Goal: Task Accomplishment & Management: Complete application form

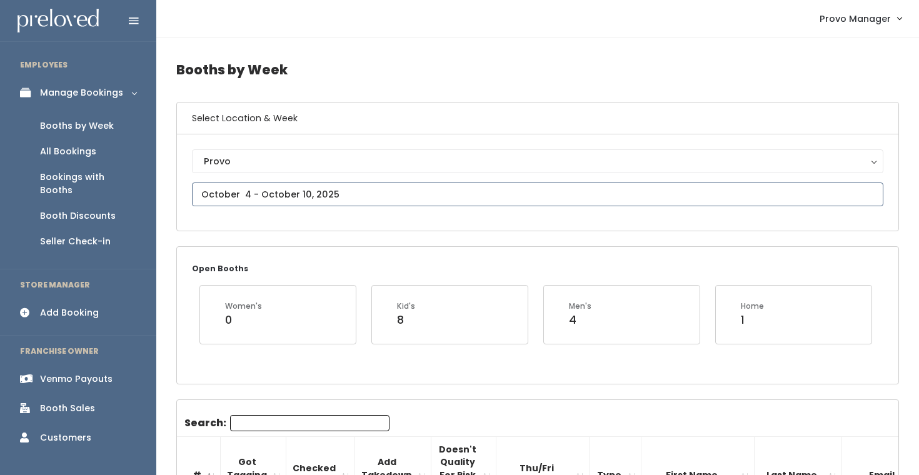
click at [263, 198] on input "text" at bounding box center [538, 195] width 692 height 24
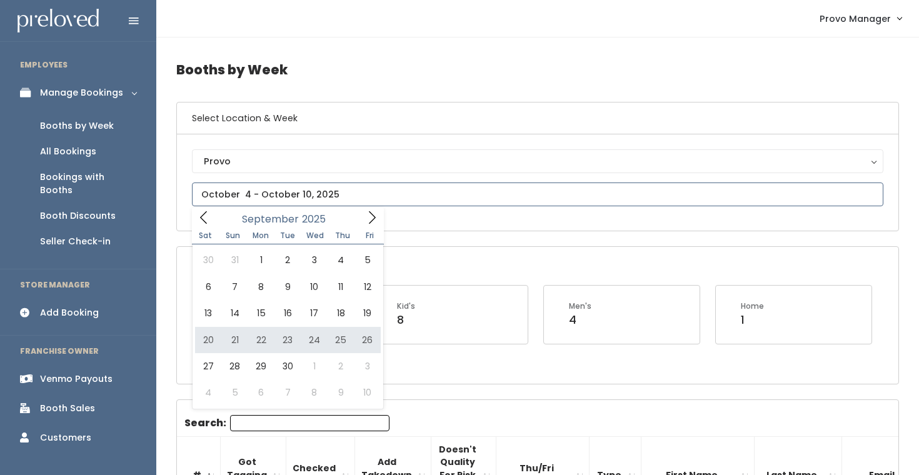
type input "September 20 to September 26"
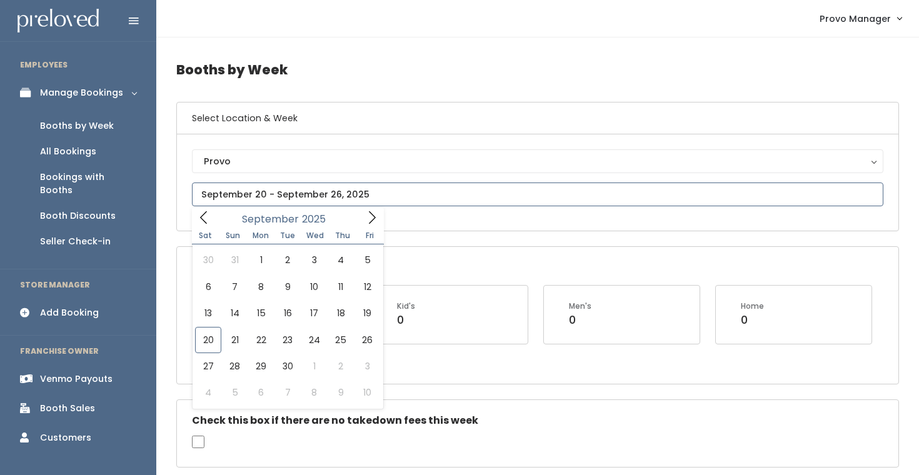
click at [271, 193] on input "text" at bounding box center [538, 195] width 692 height 24
click at [376, 211] on span at bounding box center [372, 217] width 24 height 19
type input "October 18 to October 24"
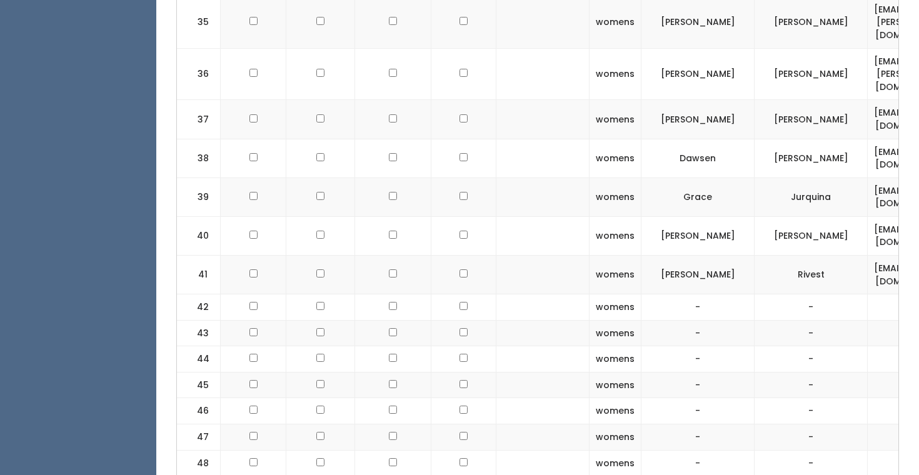
scroll to position [1780, 0]
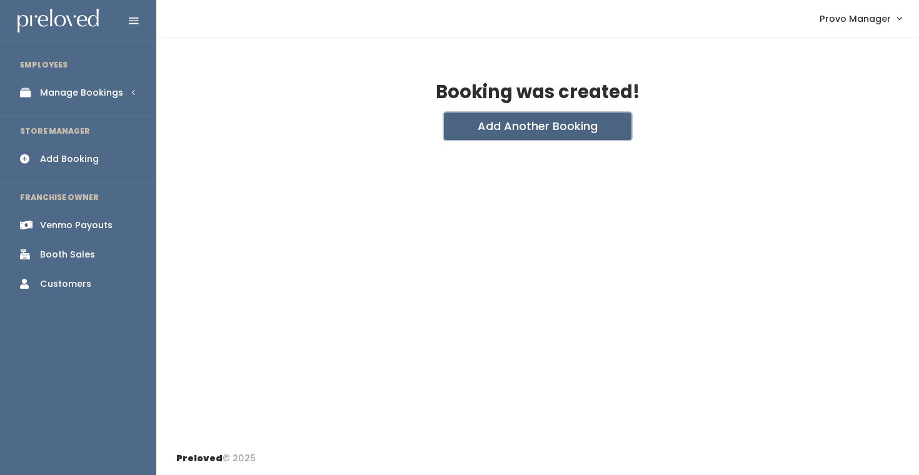
click at [508, 122] on button "Add Another Booking" at bounding box center [538, 127] width 188 height 28
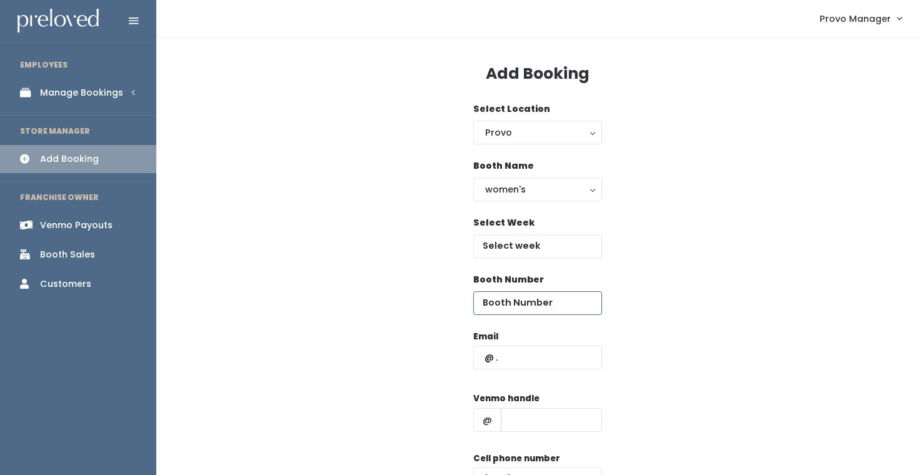
click at [496, 301] on input "number" at bounding box center [537, 303] width 129 height 24
type input "42"
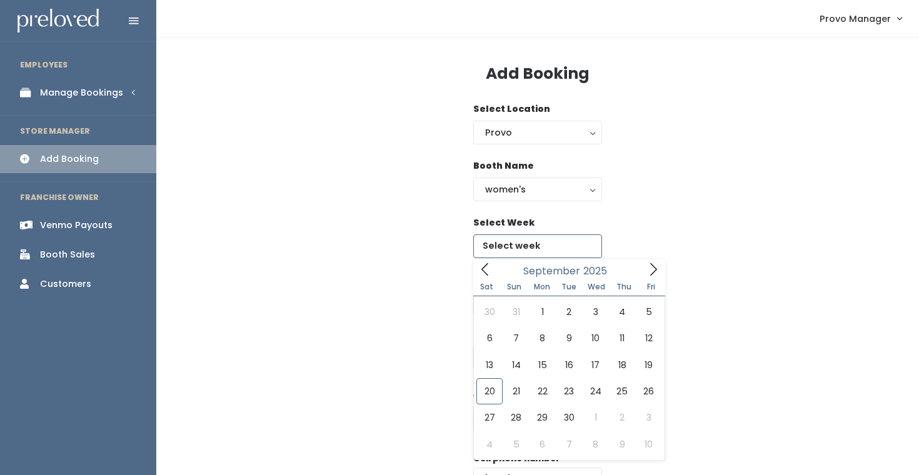
click at [535, 243] on input "text" at bounding box center [537, 247] width 129 height 24
click at [651, 271] on icon at bounding box center [654, 270] width 14 height 14
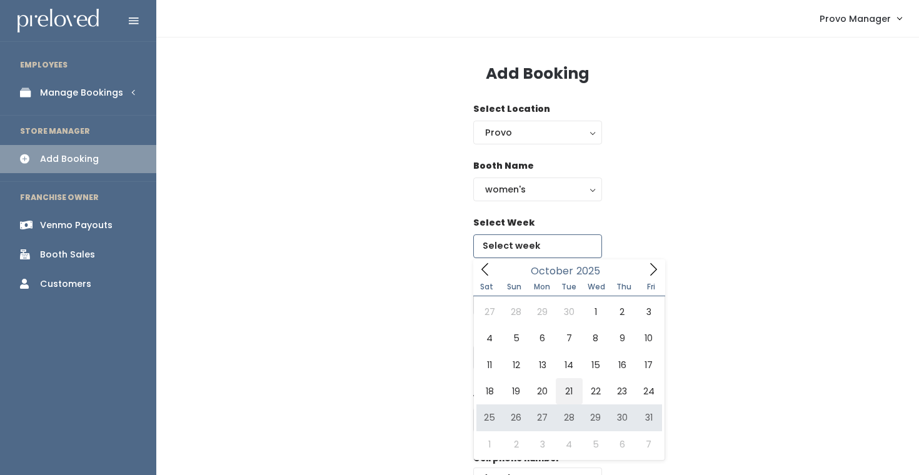
type input "October 18 to October 24"
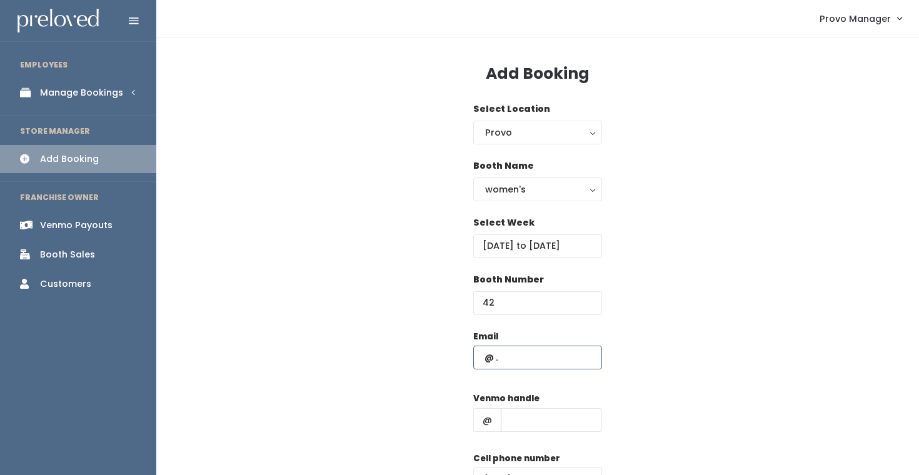
click at [501, 355] on input "text" at bounding box center [537, 358] width 129 height 24
paste input "couponlula@gmail.com"
type input "couponlula@gmail.com"
click at [528, 424] on input "text" at bounding box center [551, 420] width 101 height 24
type input "d"
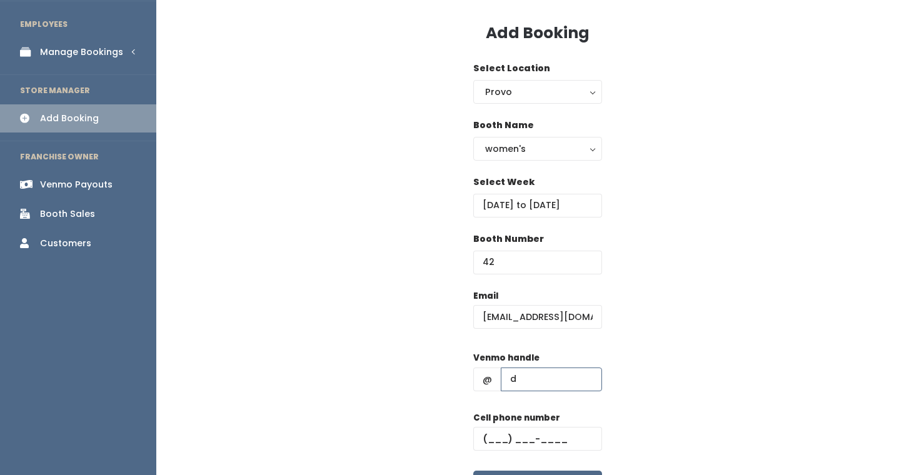
scroll to position [116, 0]
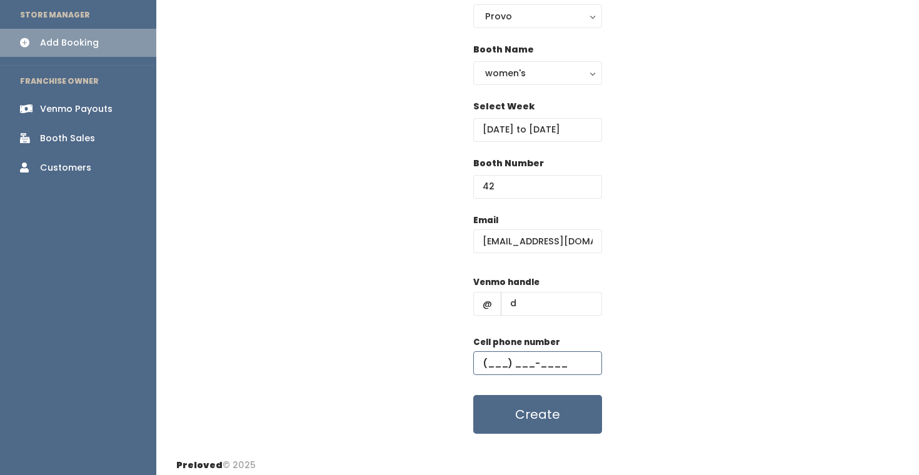
click at [566, 365] on input "text" at bounding box center [537, 363] width 129 height 24
type input "(555) 555-5555"
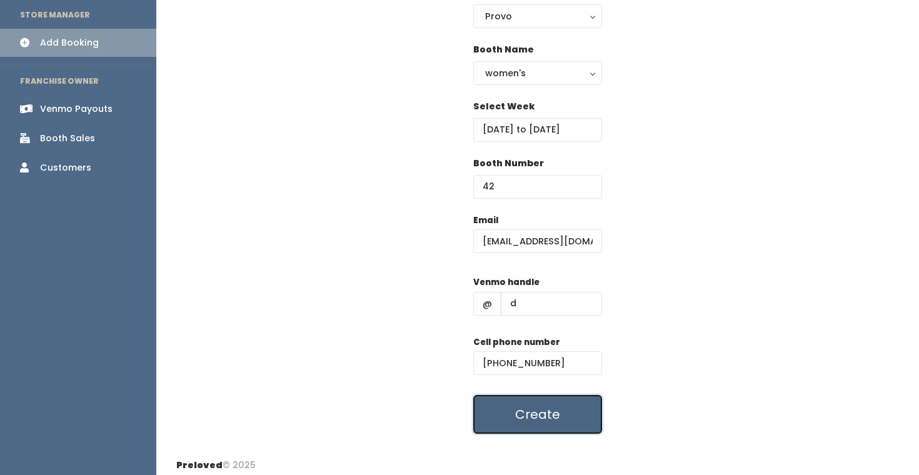
click at [549, 413] on button "Create" at bounding box center [537, 414] width 129 height 39
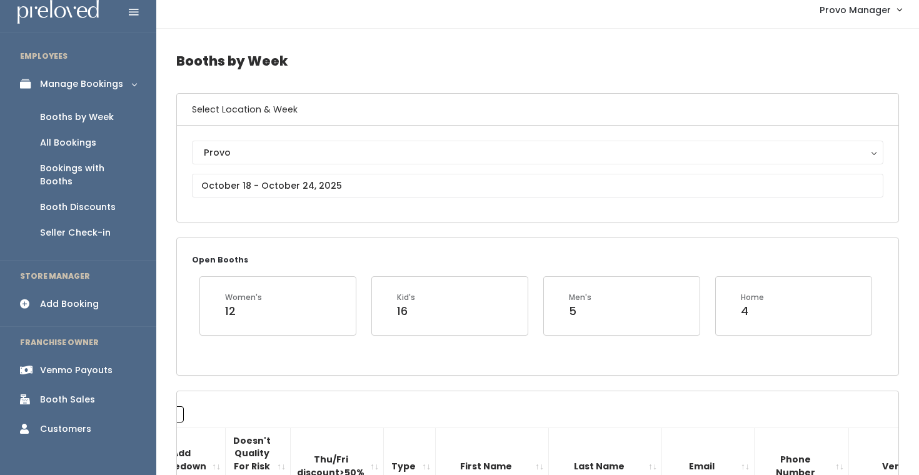
scroll to position [28, 0]
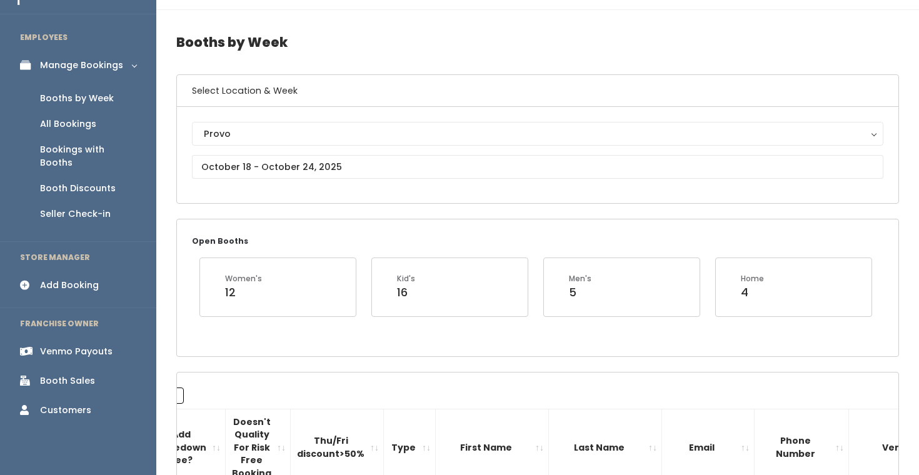
click at [91, 345] on div "Venmo Payouts" at bounding box center [76, 351] width 73 height 13
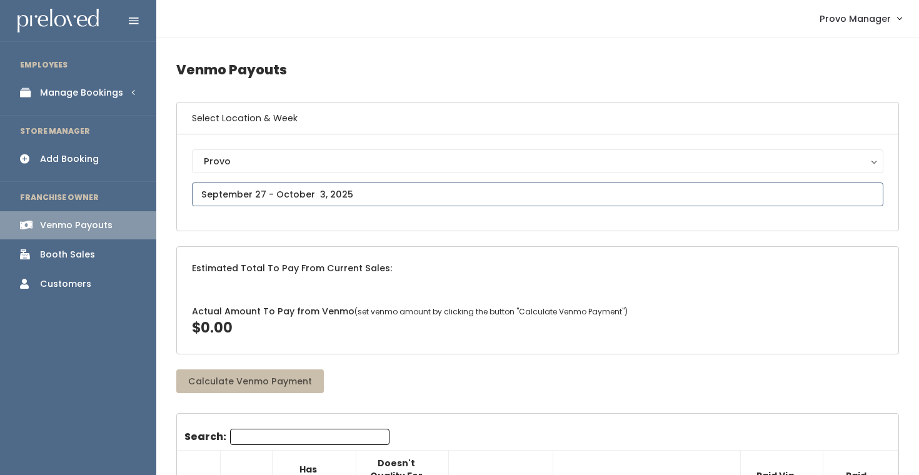
click at [231, 201] on input "text" at bounding box center [538, 195] width 692 height 24
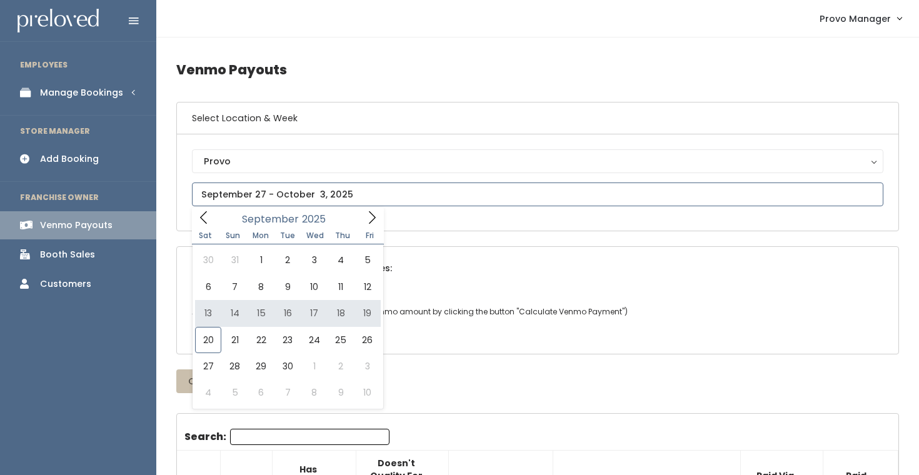
type input "[DATE] to [DATE]"
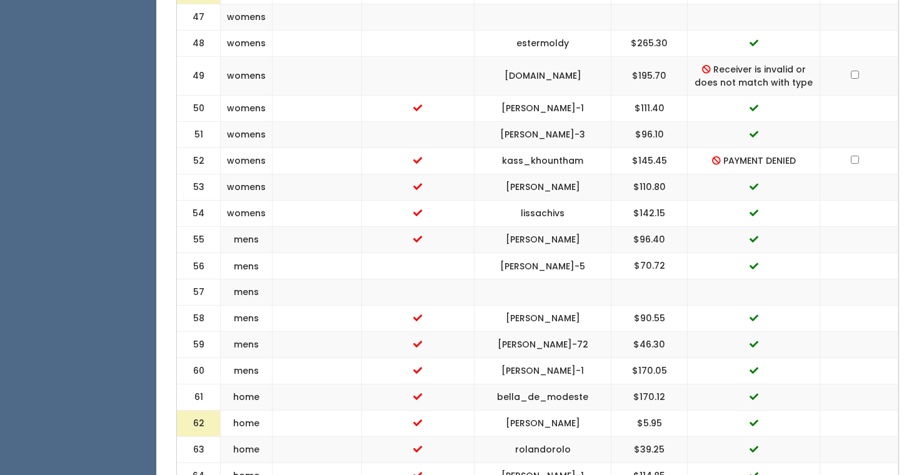
scroll to position [1759, 0]
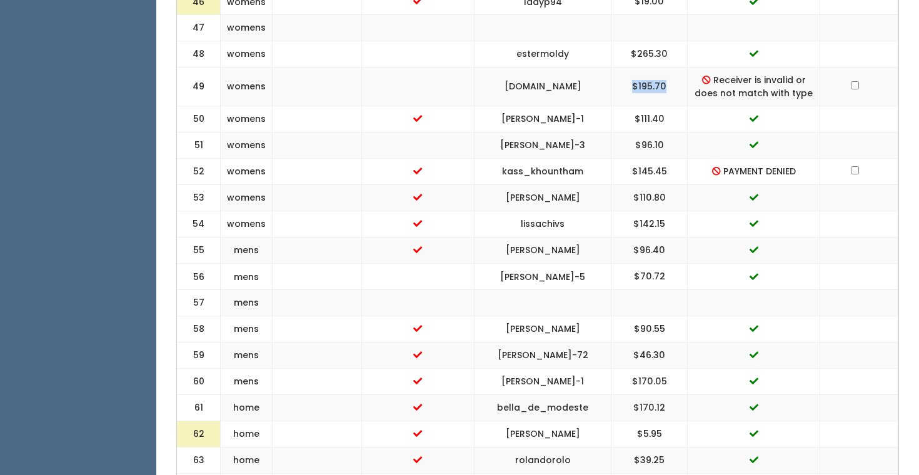
drag, startPoint x: 679, startPoint y: 86, endPoint x: 620, endPoint y: 86, distance: 58.2
click at [620, 86] on td "$195.70" at bounding box center [650, 87] width 76 height 39
copy td "$195.70"
drag, startPoint x: 211, startPoint y: 87, endPoint x: 177, endPoint y: 87, distance: 33.8
click at [178, 87] on td "49" at bounding box center [199, 87] width 44 height 39
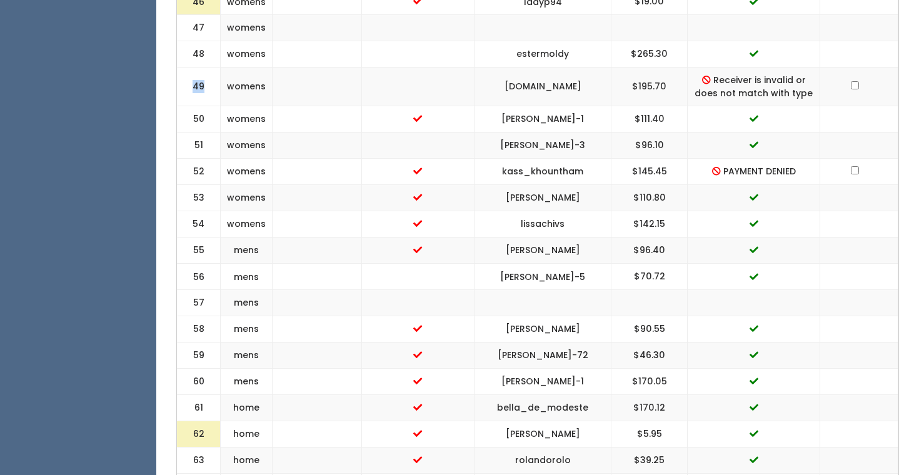
copy td "49"
drag, startPoint x: 675, startPoint y: 88, endPoint x: 623, endPoint y: 84, distance: 52.6
click at [624, 85] on td "$195.70" at bounding box center [650, 87] width 76 height 39
copy td "$195.70"
drag, startPoint x: 677, startPoint y: 173, endPoint x: 613, endPoint y: 173, distance: 64.4
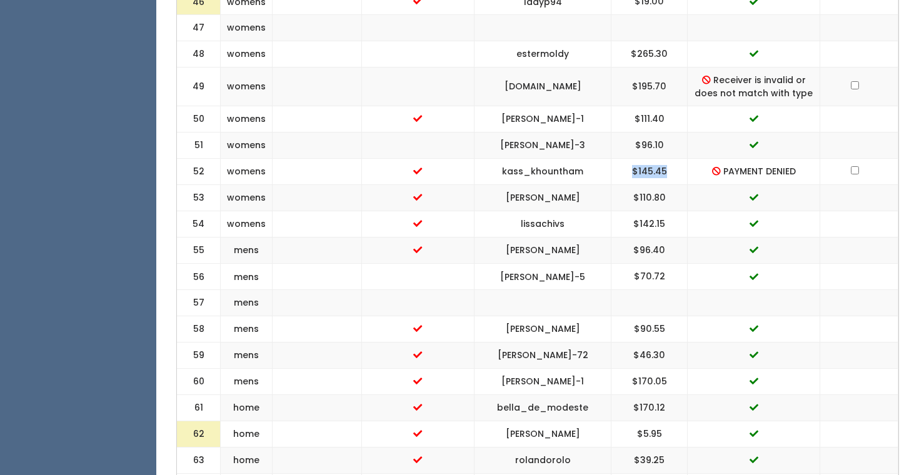
click at [613, 173] on td "$145.45" at bounding box center [650, 172] width 76 height 26
copy td "$145.45"
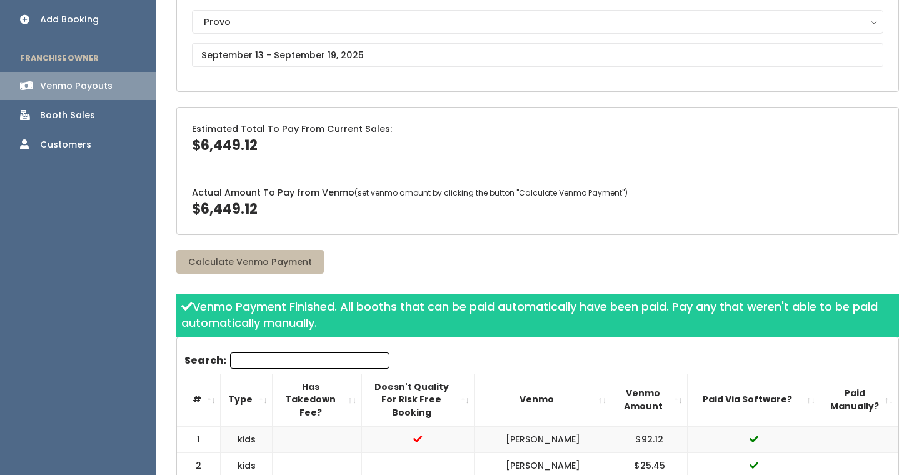
scroll to position [0, 0]
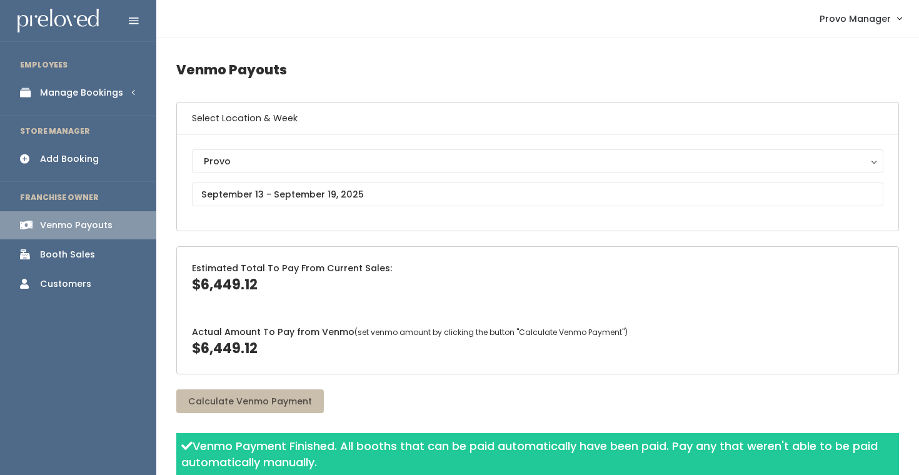
click at [103, 86] on link "Manage Bookings" at bounding box center [78, 93] width 156 height 28
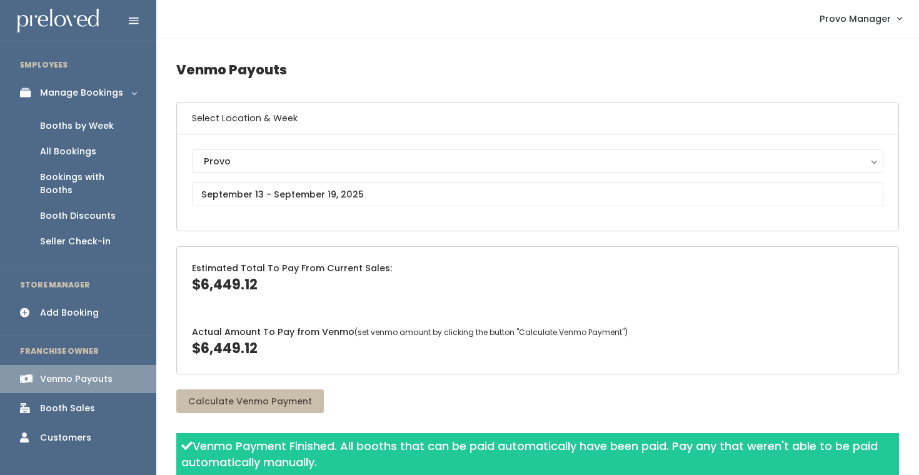
click at [113, 129] on link "Booths by Week" at bounding box center [78, 126] width 156 height 26
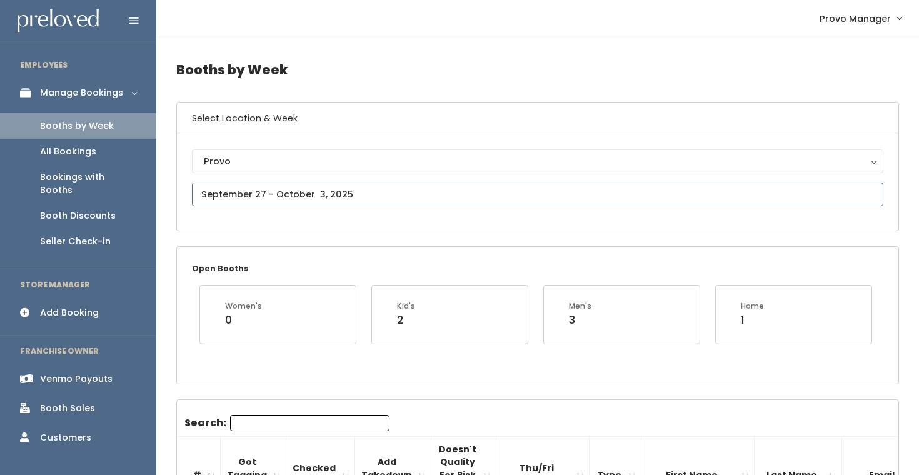
click at [239, 200] on input "text" at bounding box center [538, 195] width 692 height 24
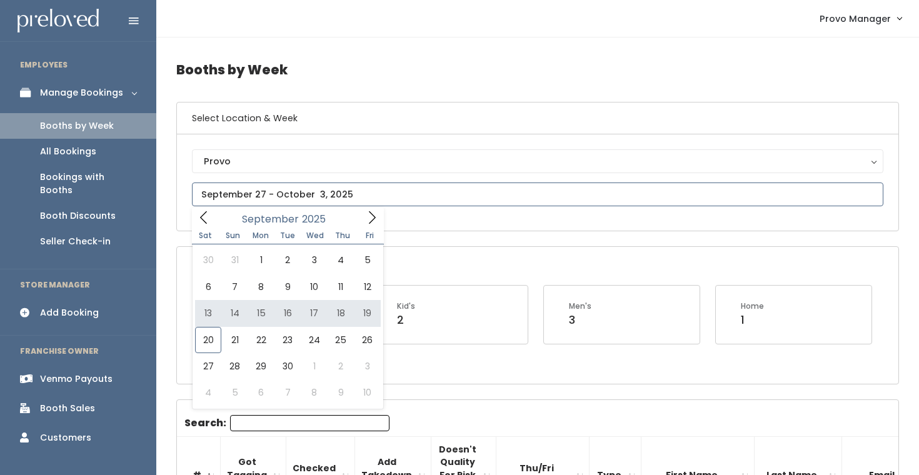
type input "September 13 to September 19"
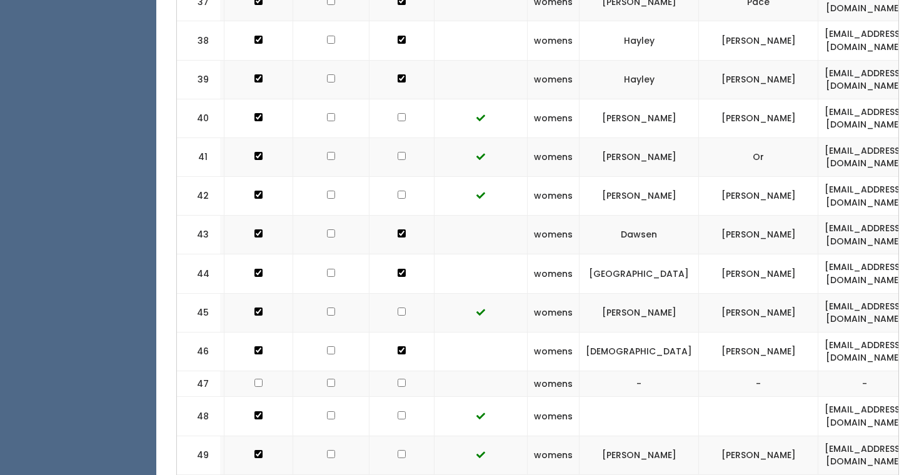
scroll to position [0, 216]
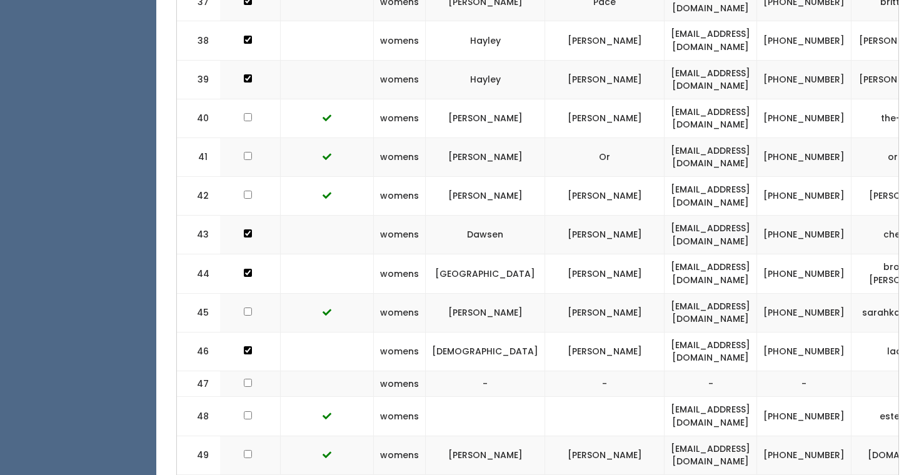
drag, startPoint x: 745, startPoint y: 368, endPoint x: 585, endPoint y: 370, distance: 160.1
click at [585, 436] on tr "49 womens [PERSON_NAME] [EMAIL_ADDRESS][DOMAIN_NAME] [PHONE_NUMBER] [DOMAIN_NAM…" at bounding box center [488, 455] width 1054 height 39
copy tr "[EMAIL_ADDRESS][DOMAIN_NAME]"
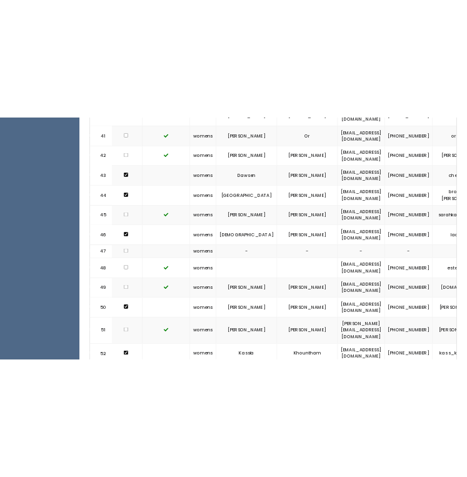
scroll to position [2060, 0]
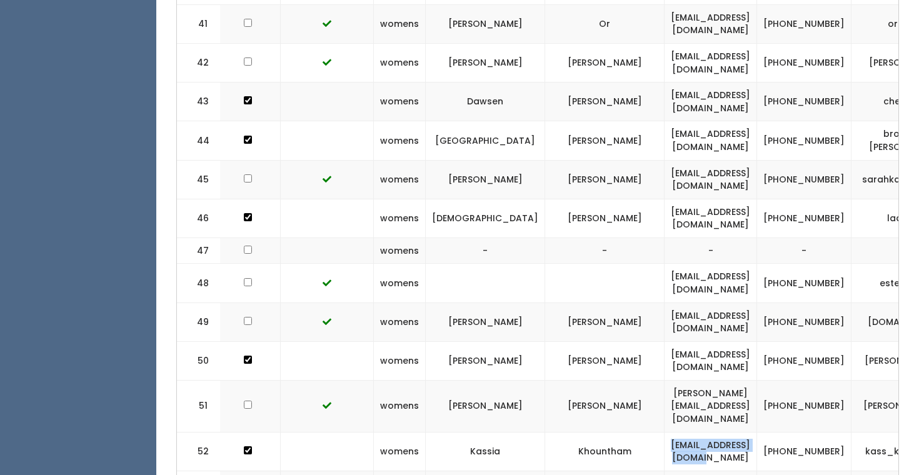
drag, startPoint x: 735, startPoint y: 351, endPoint x: 587, endPoint y: 353, distance: 148.9
click at [587, 432] on tr "52 womens Kassia Khountham kkhountham2@gmail.com (801) 717-6141 kass_khountham" at bounding box center [488, 451] width 1054 height 39
copy tr "[EMAIL_ADDRESS][DOMAIN_NAME]"
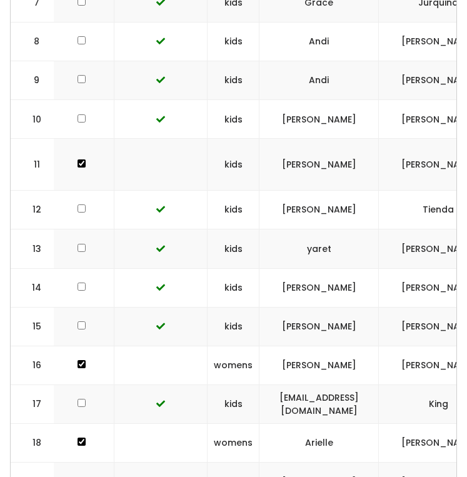
scroll to position [0, 0]
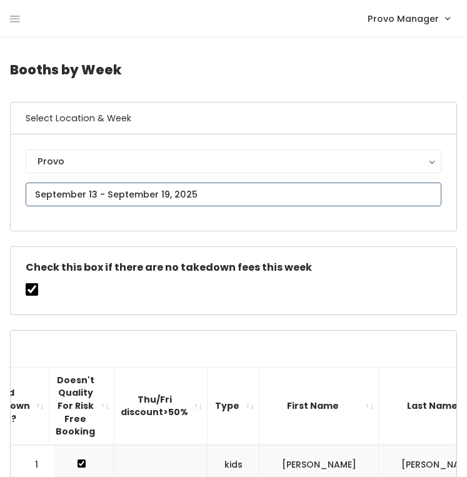
click at [64, 201] on input "text" at bounding box center [234, 195] width 416 height 24
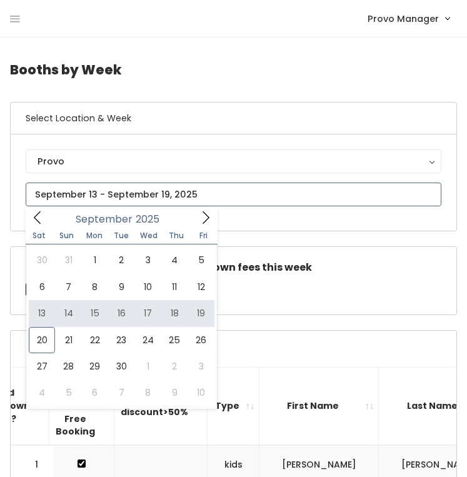
type input "[DATE] to [DATE]"
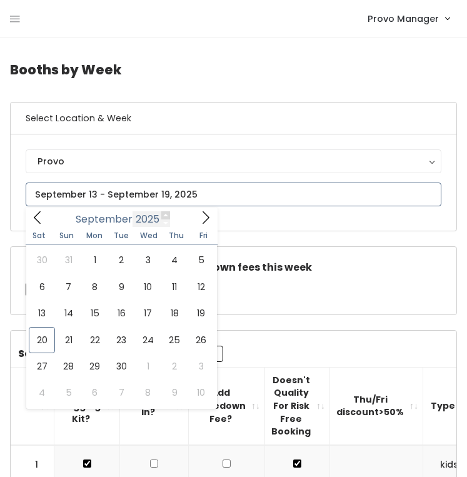
click at [161, 198] on input "text" at bounding box center [234, 195] width 416 height 24
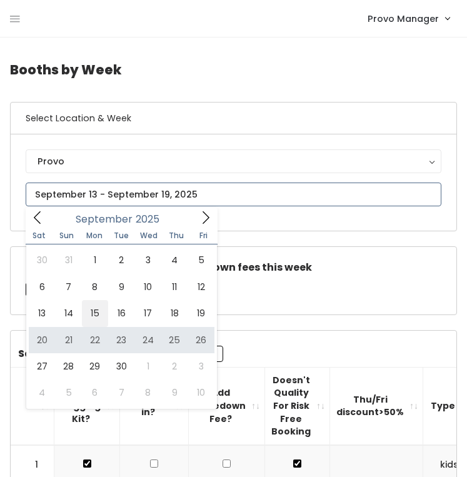
type input "[DATE] to [DATE]"
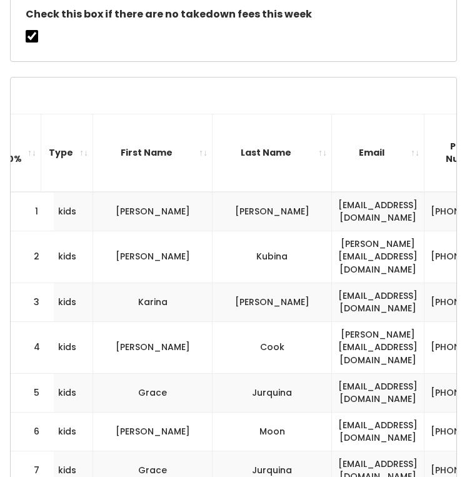
scroll to position [0, 386]
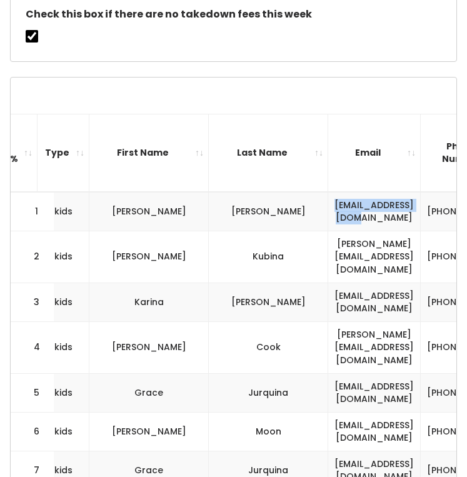
drag, startPoint x: 401, startPoint y: 208, endPoint x: 261, endPoint y: 207, distance: 139.5
click at [328, 207] on td "[EMAIL_ADDRESS][DOMAIN_NAME]" at bounding box center [374, 211] width 93 height 39
copy td "[EMAIL_ADDRESS][DOMAIN_NAME]"
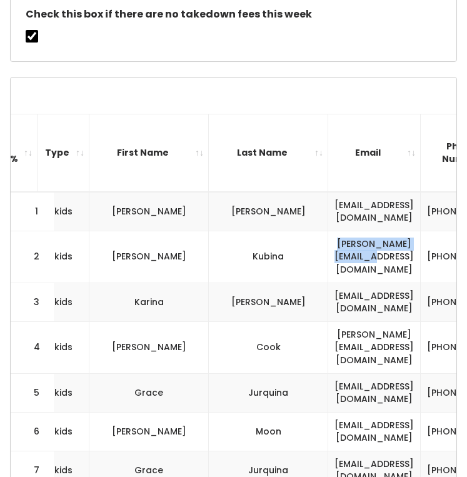
drag, startPoint x: 396, startPoint y: 255, endPoint x: 270, endPoint y: 248, distance: 126.5
click at [328, 248] on td "[PERSON_NAME][EMAIL_ADDRESS][DOMAIN_NAME]" at bounding box center [374, 257] width 93 height 52
copy td "[PERSON_NAME][EMAIL_ADDRESS][DOMAIN_NAME]"
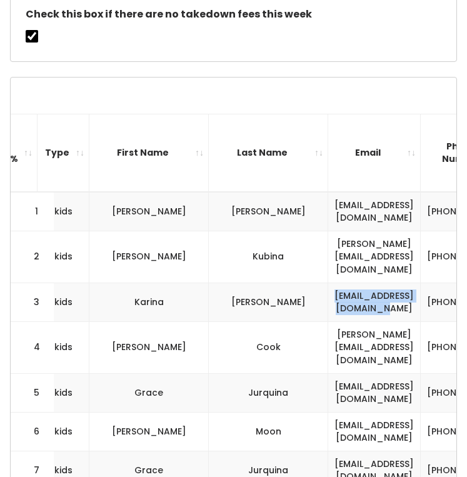
drag, startPoint x: 399, startPoint y: 290, endPoint x: 264, endPoint y: 281, distance: 135.4
click at [328, 283] on td "[EMAIL_ADDRESS][DOMAIN_NAME]" at bounding box center [374, 302] width 93 height 39
copy td "[EMAIL_ADDRESS][DOMAIN_NAME]"
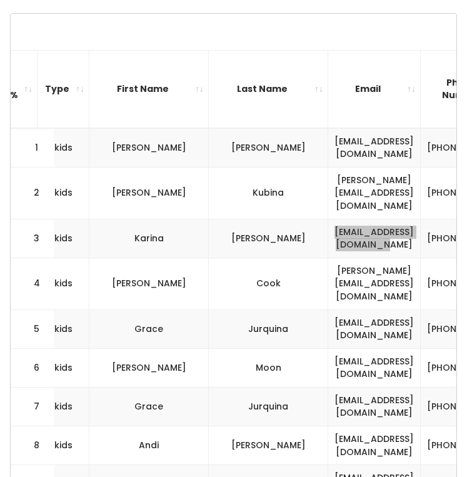
scroll to position [319, 0]
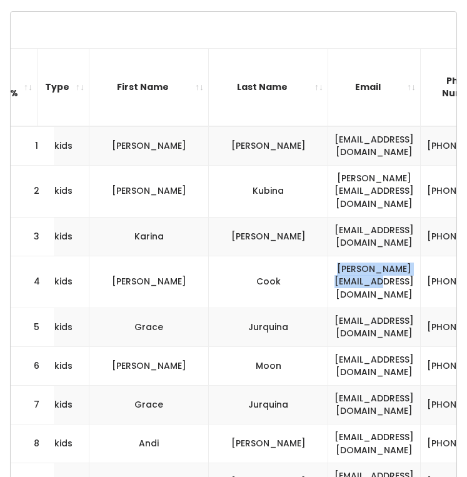
drag, startPoint x: 401, startPoint y: 263, endPoint x: 267, endPoint y: 263, distance: 133.8
click at [328, 263] on td "[PERSON_NAME][EMAIL_ADDRESS][DOMAIN_NAME]" at bounding box center [374, 282] width 93 height 52
copy td "[PERSON_NAME][EMAIL_ADDRESS][DOMAIN_NAME]"
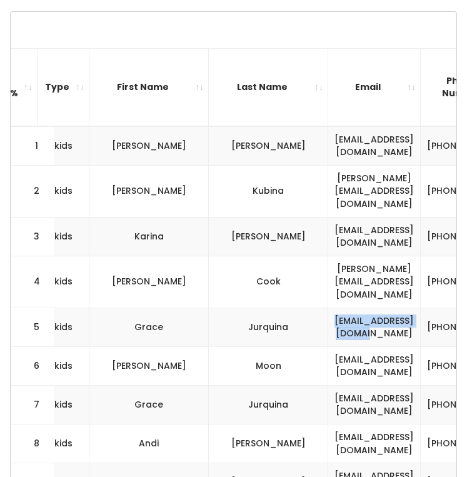
drag, startPoint x: 396, startPoint y: 301, endPoint x: 266, endPoint y: 306, distance: 130.8
click at [328, 308] on td "[EMAIL_ADDRESS][DOMAIN_NAME]" at bounding box center [374, 327] width 93 height 39
copy td "[EMAIL_ADDRESS][DOMAIN_NAME]"
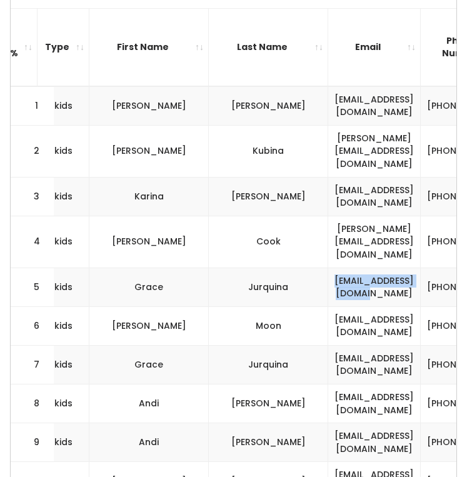
scroll to position [363, 0]
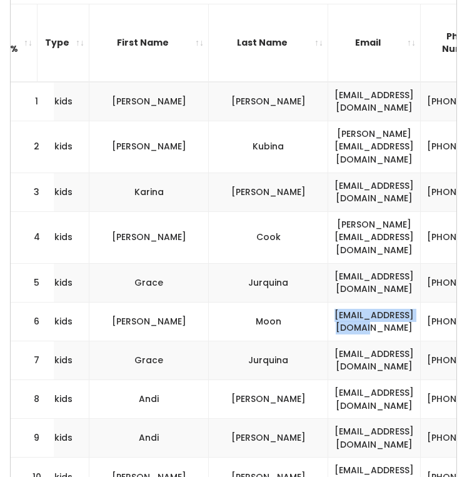
drag, startPoint x: 402, startPoint y: 300, endPoint x: 270, endPoint y: 292, distance: 132.2
click at [328, 302] on td "[EMAIL_ADDRESS][DOMAIN_NAME]" at bounding box center [374, 321] width 93 height 39
copy td "[EMAIL_ADDRESS][DOMAIN_NAME]"
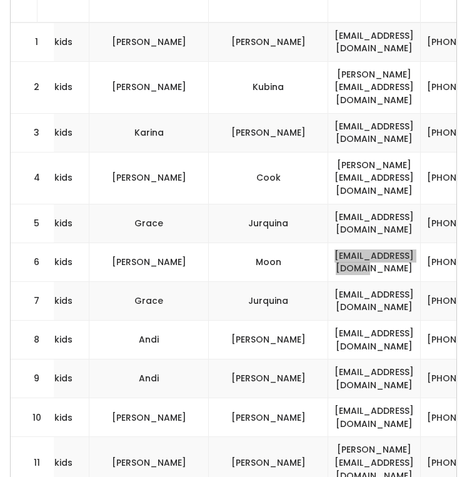
scroll to position [428, 0]
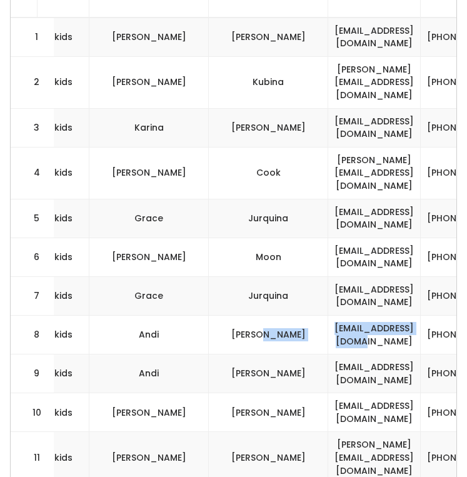
drag, startPoint x: 393, startPoint y: 308, endPoint x: 246, endPoint y: 308, distance: 147.0
click at [246, 316] on tr "8 kids Andi Tavana andimrls90@gmail.com (385) 219-7408 andimrls" at bounding box center [152, 335] width 1054 height 39
copy tr "[EMAIL_ADDRESS][DOMAIN_NAME]"
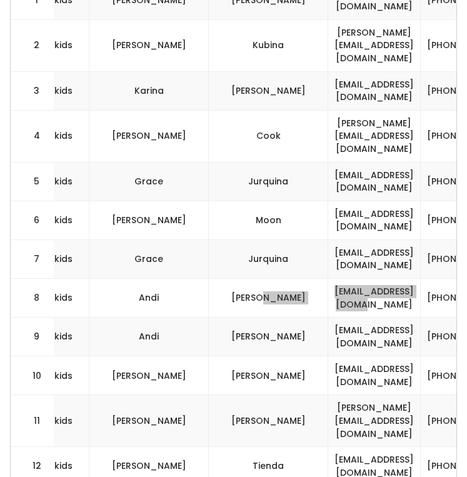
scroll to position [464, 0]
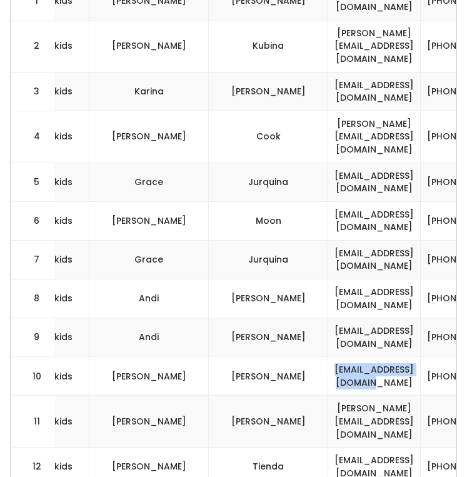
drag, startPoint x: 404, startPoint y: 353, endPoint x: 268, endPoint y: 348, distance: 136.4
click at [328, 357] on td "[EMAIL_ADDRESS][DOMAIN_NAME]" at bounding box center [374, 376] width 93 height 39
copy td "[EMAIL_ADDRESS][DOMAIN_NAME]"
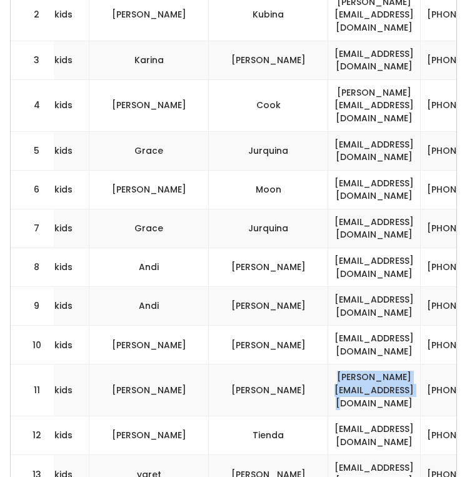
drag, startPoint x: 410, startPoint y: 357, endPoint x: 257, endPoint y: 353, distance: 152.6
click at [328, 365] on td "[PERSON_NAME][EMAIL_ADDRESS][DOMAIN_NAME]" at bounding box center [374, 391] width 93 height 52
copy td "[PERSON_NAME][EMAIL_ADDRESS][DOMAIN_NAME]"
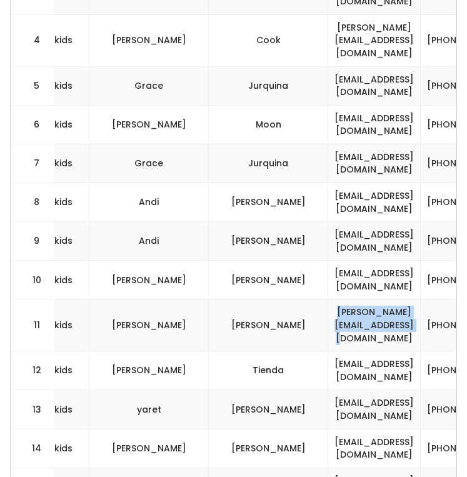
scroll to position [577, 0]
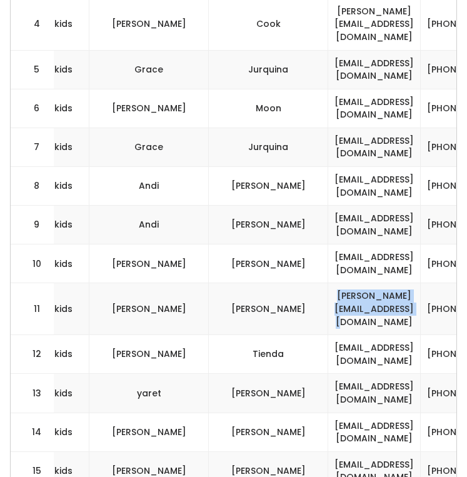
drag, startPoint x: 395, startPoint y: 312, endPoint x: 245, endPoint y: 313, distance: 150.1
click at [245, 335] on tr "12 kids Jennifer Tienda jennten1130@gmail.com (801) 669-7165 jennifer-tienda-1" at bounding box center [152, 354] width 1054 height 39
copy tr "[EMAIL_ADDRESS][DOMAIN_NAME]"
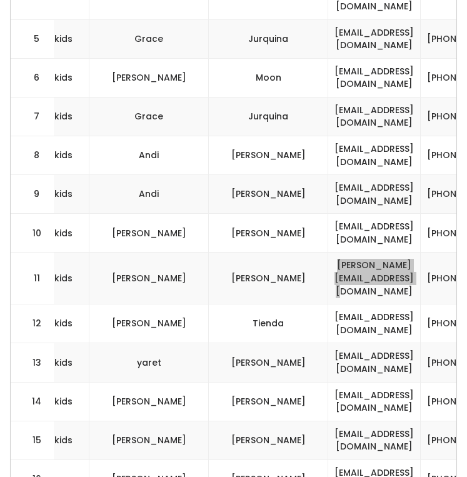
scroll to position [610, 0]
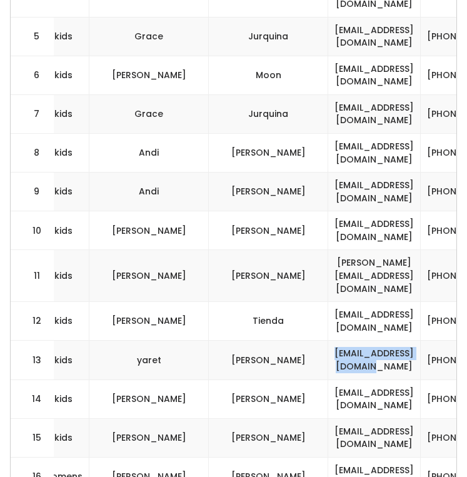
drag, startPoint x: 396, startPoint y: 325, endPoint x: 256, endPoint y: 324, distance: 140.1
click at [328, 341] on td "[EMAIL_ADDRESS][DOMAIN_NAME]" at bounding box center [374, 360] width 93 height 39
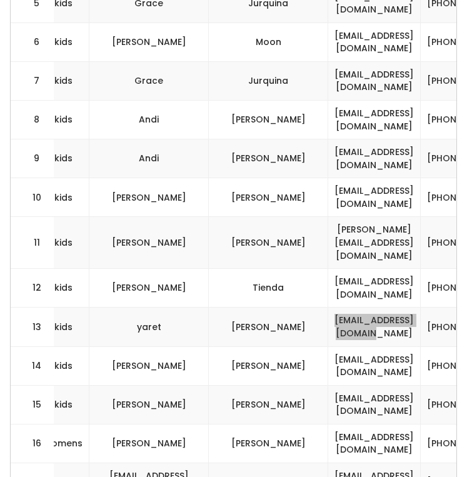
scroll to position [649, 0]
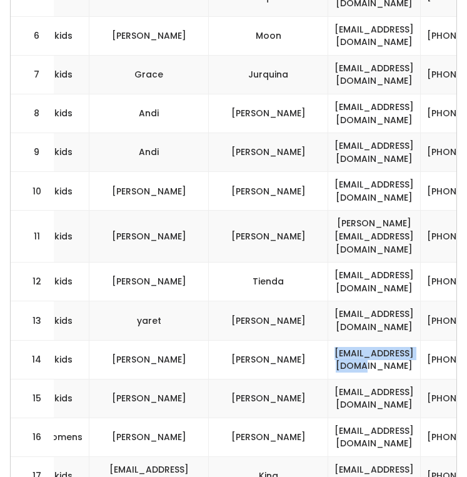
drag, startPoint x: 388, startPoint y: 320, endPoint x: 268, endPoint y: 316, distance: 120.1
click at [328, 340] on td "[EMAIL_ADDRESS][DOMAIN_NAME]" at bounding box center [374, 359] width 93 height 39
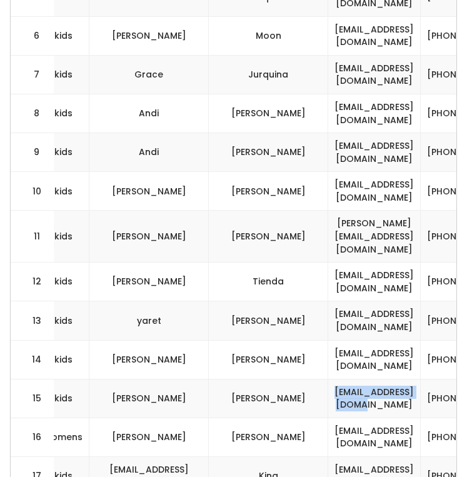
drag, startPoint x: 397, startPoint y: 361, endPoint x: 276, endPoint y: 361, distance: 120.7
click at [328, 379] on td "[EMAIL_ADDRESS][DOMAIN_NAME]" at bounding box center [374, 398] width 93 height 39
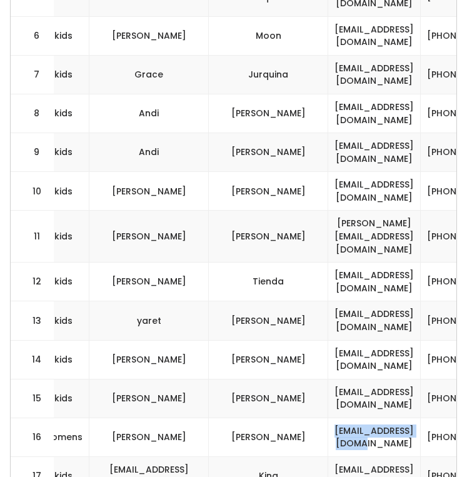
drag, startPoint x: 394, startPoint y: 401, endPoint x: 262, endPoint y: 396, distance: 132.1
click at [328, 418] on td "[EMAIL_ADDRESS][DOMAIN_NAME]" at bounding box center [374, 437] width 93 height 39
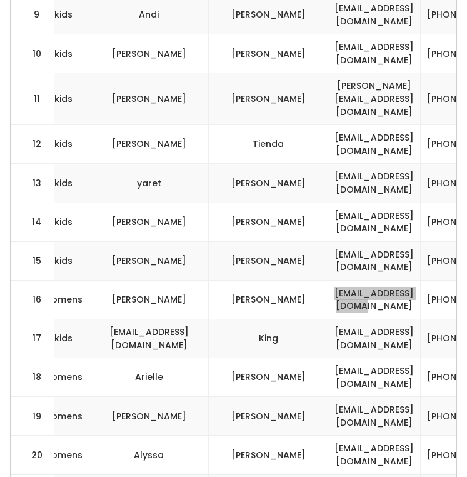
scroll to position [797, 0]
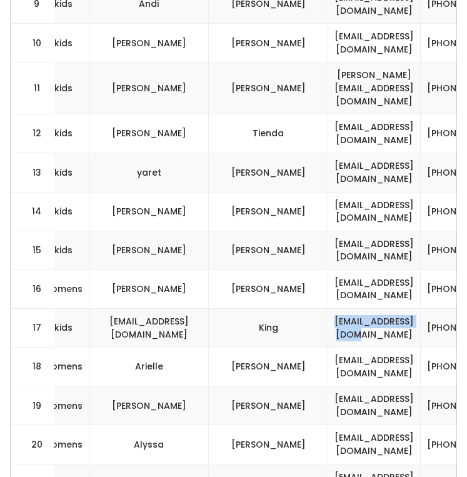
drag, startPoint x: 391, startPoint y: 291, endPoint x: 265, endPoint y: 291, distance: 127.0
click at [328, 308] on td "[EMAIL_ADDRESS][DOMAIN_NAME]" at bounding box center [374, 327] width 93 height 39
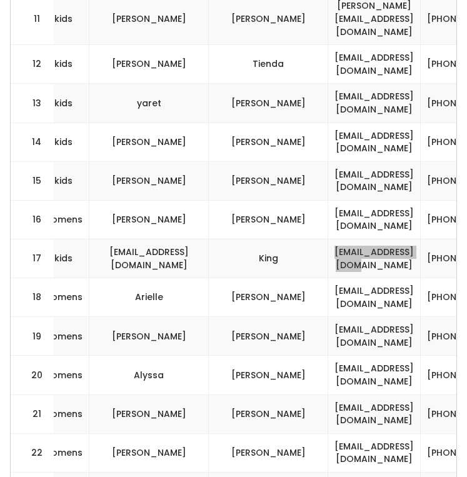
scroll to position [872, 0]
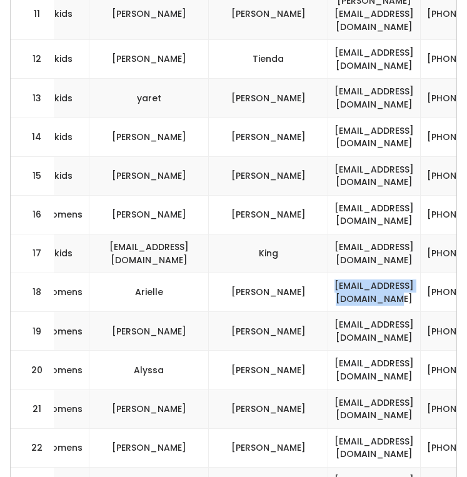
drag, startPoint x: 403, startPoint y: 255, endPoint x: 255, endPoint y: 254, distance: 148.2
click at [328, 273] on td "[EMAIL_ADDRESS][DOMAIN_NAME]" at bounding box center [374, 292] width 93 height 39
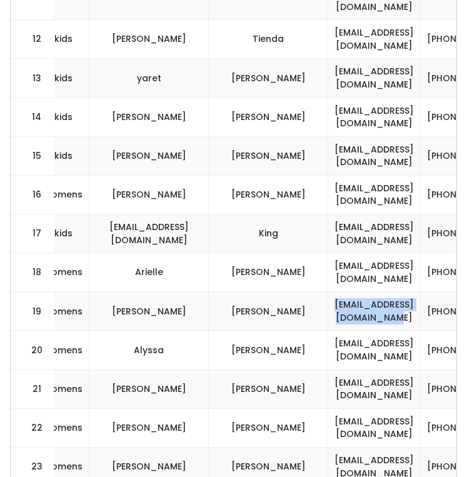
drag, startPoint x: 408, startPoint y: 274, endPoint x: 258, endPoint y: 270, distance: 150.8
click at [328, 292] on td "[EMAIL_ADDRESS][DOMAIN_NAME]" at bounding box center [374, 311] width 93 height 39
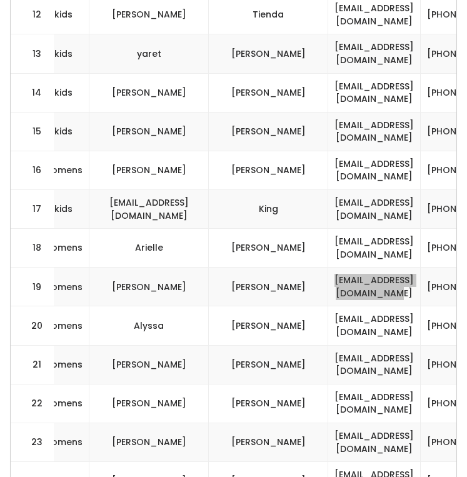
scroll to position [931, 0]
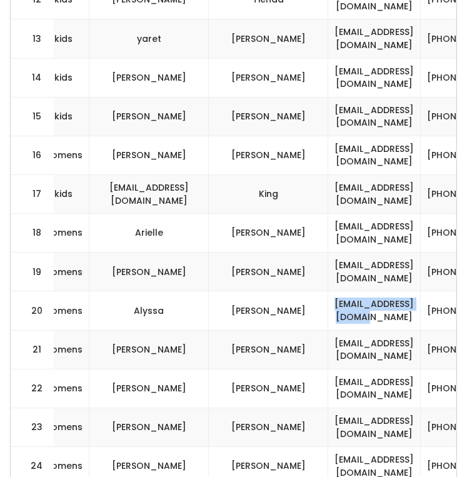
drag, startPoint x: 392, startPoint y: 271, endPoint x: 255, endPoint y: 270, distance: 137.0
click at [328, 291] on td "[EMAIL_ADDRESS][DOMAIN_NAME]" at bounding box center [374, 310] width 93 height 39
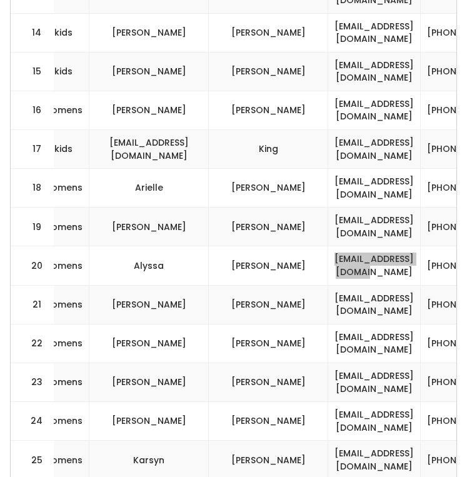
scroll to position [977, 0]
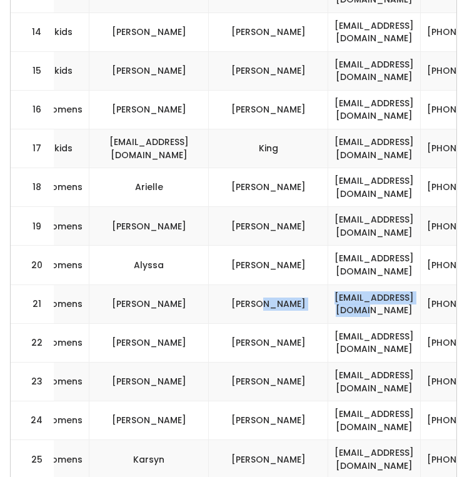
drag, startPoint x: 387, startPoint y: 267, endPoint x: 245, endPoint y: 267, distance: 142.6
click at [245, 285] on tr "21 womens Nancy Fuller njofuller@comcast.net (801) 836-5329 nancy-fuller-4" at bounding box center [152, 304] width 1054 height 39
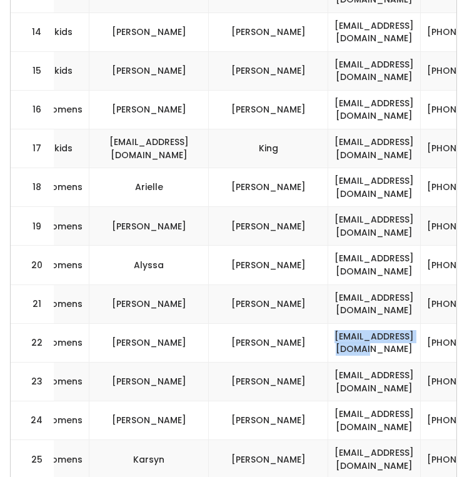
drag, startPoint x: 402, startPoint y: 311, endPoint x: 266, endPoint y: 298, distance: 135.7
click at [328, 323] on td "[EMAIL_ADDRESS][DOMAIN_NAME]" at bounding box center [374, 342] width 93 height 39
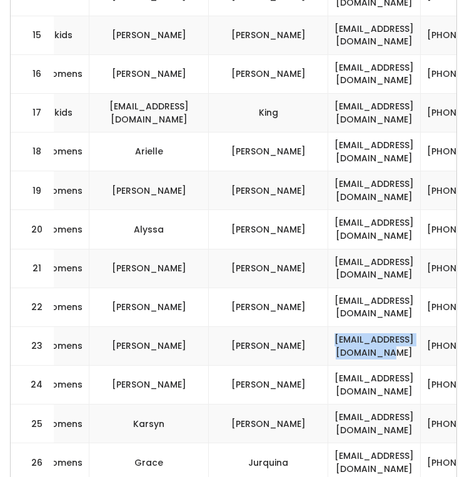
drag, startPoint x: 402, startPoint y: 305, endPoint x: 258, endPoint y: 301, distance: 143.9
click at [328, 326] on td "[EMAIL_ADDRESS][DOMAIN_NAME]" at bounding box center [374, 345] width 93 height 39
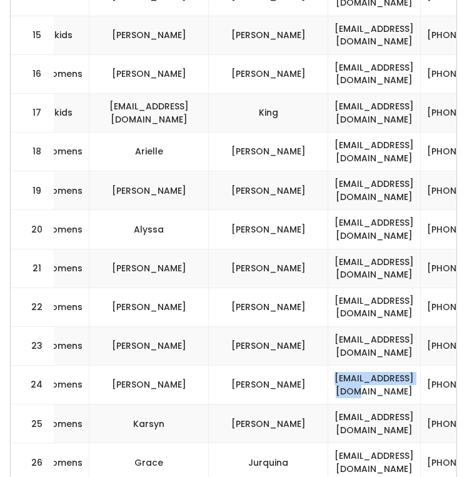
drag, startPoint x: 402, startPoint y: 348, endPoint x: 275, endPoint y: 350, distance: 127.6
click at [328, 366] on td "[EMAIL_ADDRESS][DOMAIN_NAME]" at bounding box center [374, 385] width 93 height 39
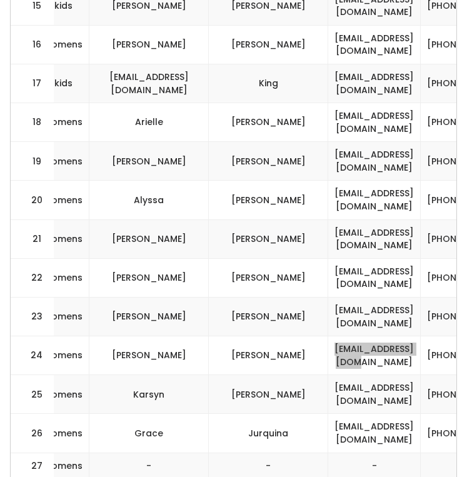
scroll to position [1061, 0]
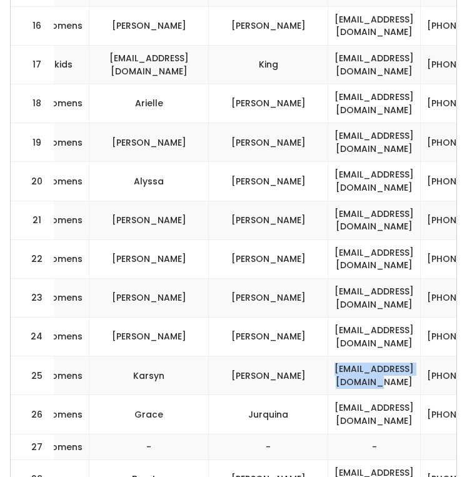
drag, startPoint x: 397, startPoint y: 340, endPoint x: 265, endPoint y: 336, distance: 132.0
click at [328, 356] on td "[EMAIL_ADDRESS][DOMAIN_NAME]" at bounding box center [374, 375] width 93 height 39
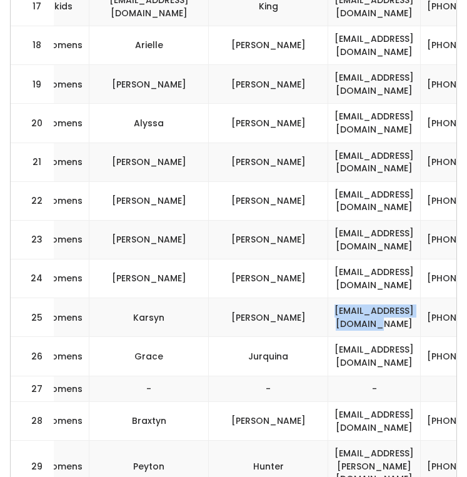
scroll to position [1133, 0]
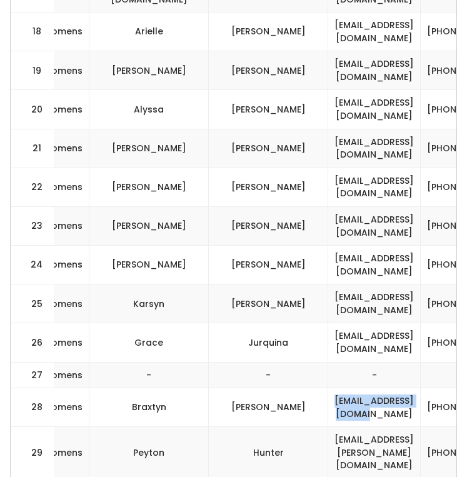
drag, startPoint x: 396, startPoint y: 370, endPoint x: 273, endPoint y: 366, distance: 123.3
click at [328, 388] on td "[EMAIL_ADDRESS][DOMAIN_NAME]" at bounding box center [374, 407] width 93 height 39
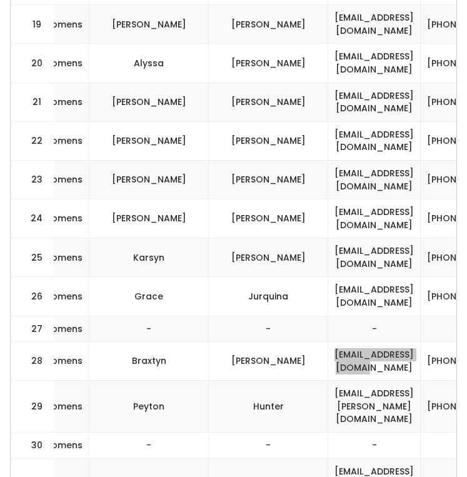
scroll to position [1188, 0]
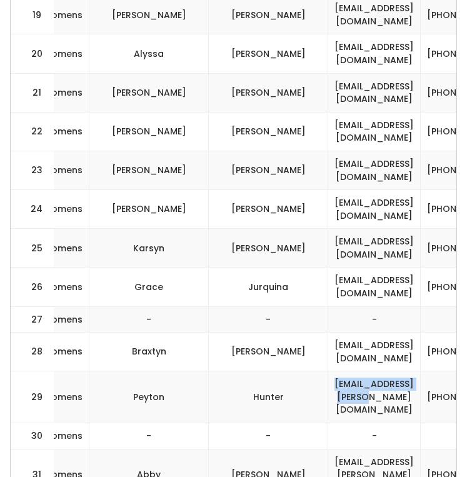
drag, startPoint x: 270, startPoint y: 350, endPoint x: 395, endPoint y: 353, distance: 125.7
click at [395, 371] on td "[EMAIL_ADDRESS][PERSON_NAME][DOMAIN_NAME]" at bounding box center [374, 397] width 93 height 52
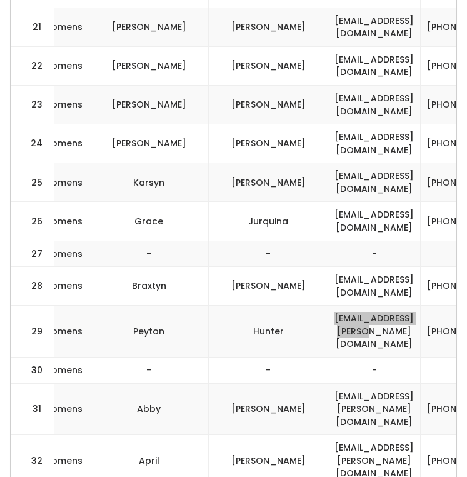
scroll to position [1277, 0]
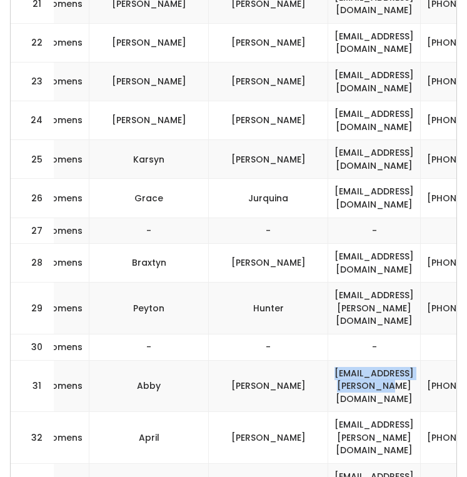
drag, startPoint x: 266, startPoint y: 326, endPoint x: 404, endPoint y: 335, distance: 137.9
click at [404, 360] on td "[EMAIL_ADDRESS][PERSON_NAME][DOMAIN_NAME]" at bounding box center [374, 386] width 93 height 52
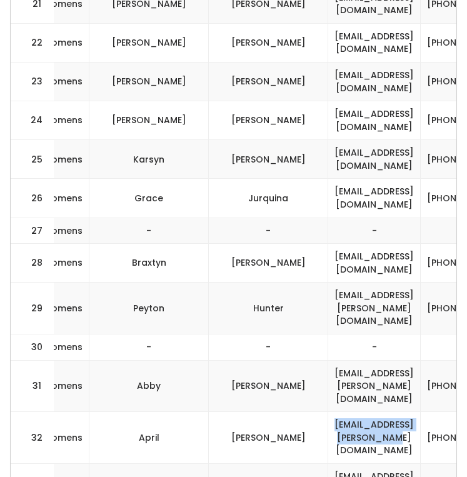
drag, startPoint x: 398, startPoint y: 367, endPoint x: 263, endPoint y: 360, distance: 135.3
click at [328, 412] on td "[EMAIL_ADDRESS][PERSON_NAME][DOMAIN_NAME]" at bounding box center [374, 438] width 93 height 52
drag, startPoint x: 392, startPoint y: 402, endPoint x: 281, endPoint y: 399, distance: 110.7
click at [328, 464] on td "[EMAIL_ADDRESS][DOMAIN_NAME]" at bounding box center [374, 483] width 93 height 39
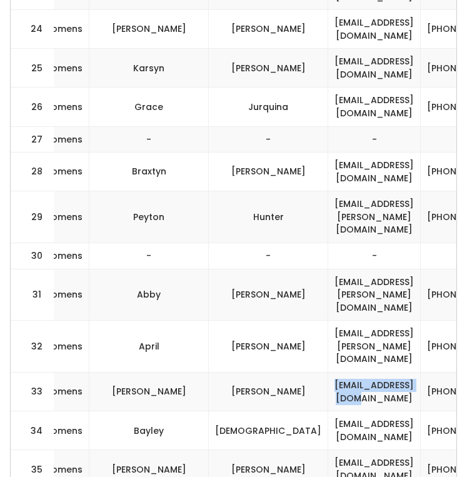
scroll to position [1375, 0]
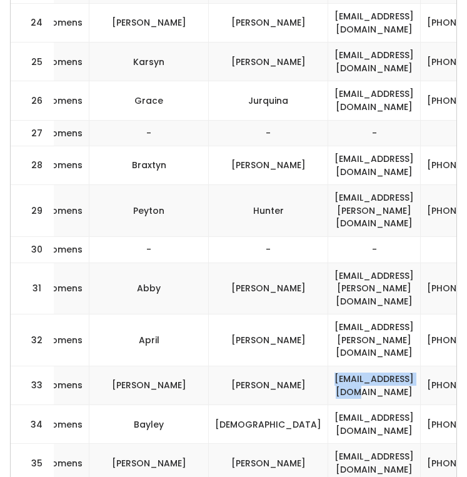
drag, startPoint x: 258, startPoint y: 345, endPoint x: 413, endPoint y: 350, distance: 155.2
click at [413, 405] on td "[EMAIL_ADDRESS][DOMAIN_NAME]" at bounding box center [374, 424] width 93 height 39
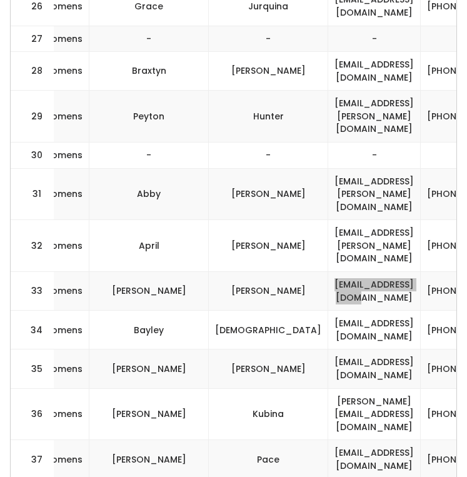
scroll to position [1479, 0]
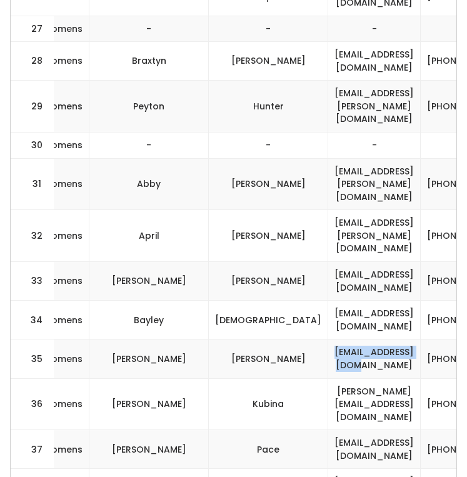
drag, startPoint x: 270, startPoint y: 278, endPoint x: 408, endPoint y: 286, distance: 138.5
click at [408, 340] on td "[EMAIL_ADDRESS][DOMAIN_NAME]" at bounding box center [374, 359] width 93 height 39
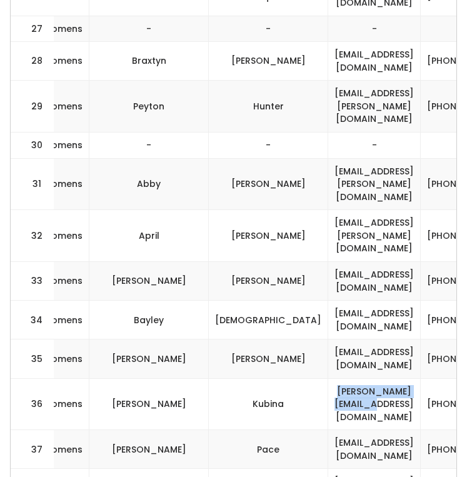
drag, startPoint x: 393, startPoint y: 323, endPoint x: 271, endPoint y: 318, distance: 122.1
click at [328, 378] on td "[PERSON_NAME][EMAIL_ADDRESS][DOMAIN_NAME]" at bounding box center [374, 404] width 93 height 52
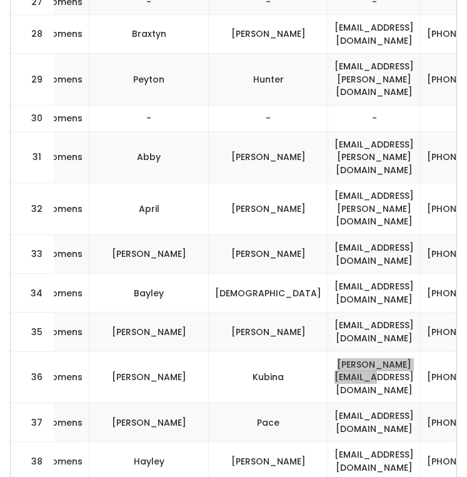
scroll to position [1510, 0]
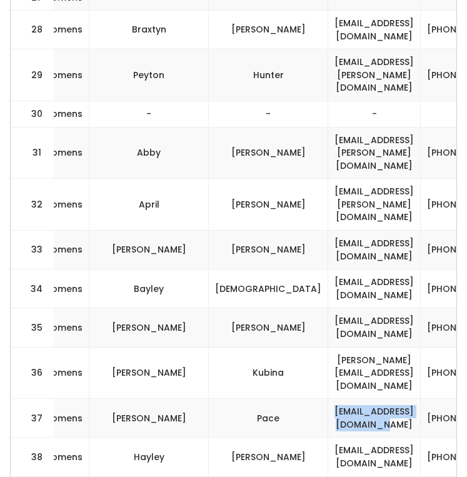
drag, startPoint x: 270, startPoint y: 328, endPoint x: 402, endPoint y: 330, distance: 132.6
click at [402, 399] on td "[EMAIL_ADDRESS][DOMAIN_NAME]" at bounding box center [374, 418] width 93 height 39
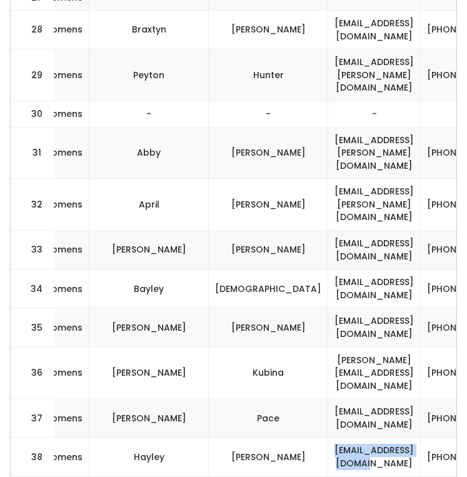
drag, startPoint x: 279, startPoint y: 362, endPoint x: 388, endPoint y: 377, distance: 110.5
click at [388, 438] on td "[EMAIL_ADDRESS][DOMAIN_NAME]" at bounding box center [374, 457] width 93 height 39
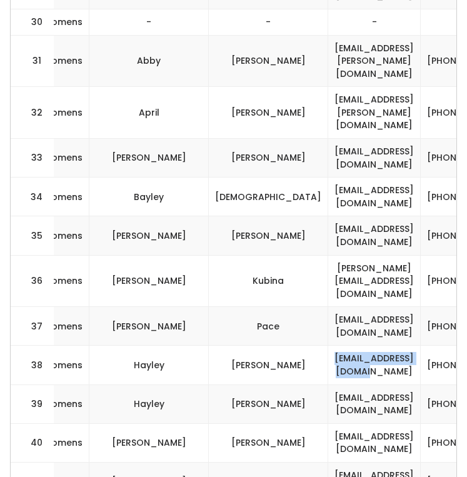
scroll to position [1607, 0]
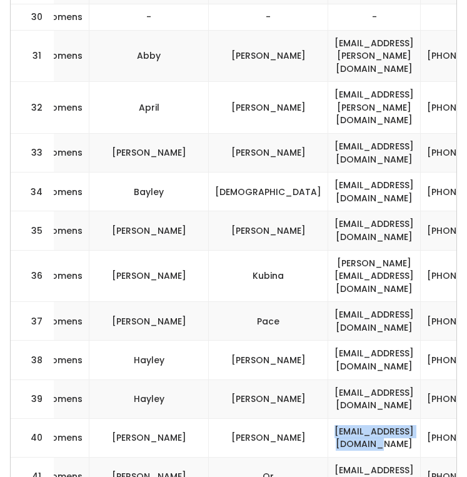
drag, startPoint x: 408, startPoint y: 345, endPoint x: 261, endPoint y: 339, distance: 147.1
click at [328, 418] on td "[EMAIL_ADDRESS][DOMAIN_NAME]" at bounding box center [374, 437] width 93 height 39
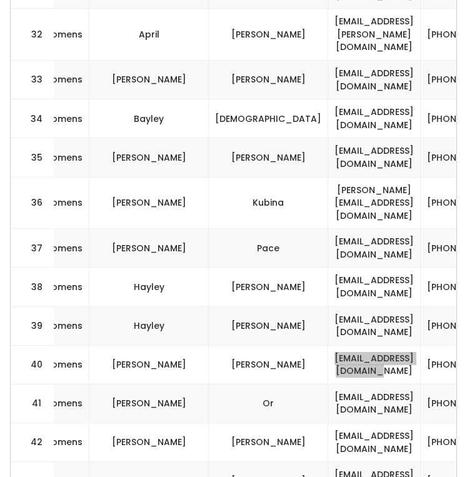
scroll to position [1681, 0]
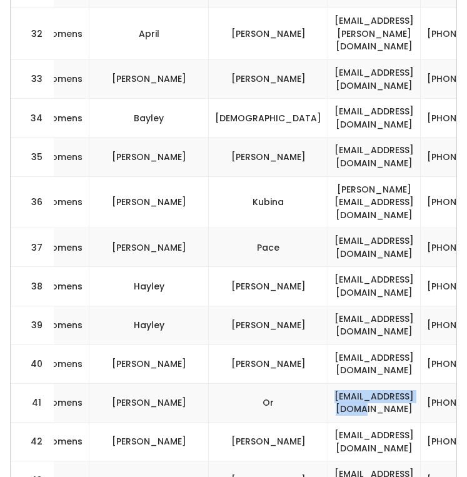
drag, startPoint x: 396, startPoint y: 315, endPoint x: 276, endPoint y: 311, distance: 120.2
click at [328, 383] on td "[EMAIL_ADDRESS][DOMAIN_NAME]" at bounding box center [374, 402] width 93 height 39
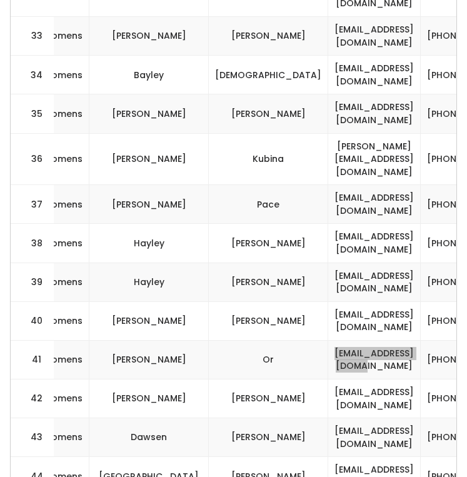
scroll to position [1733, 0]
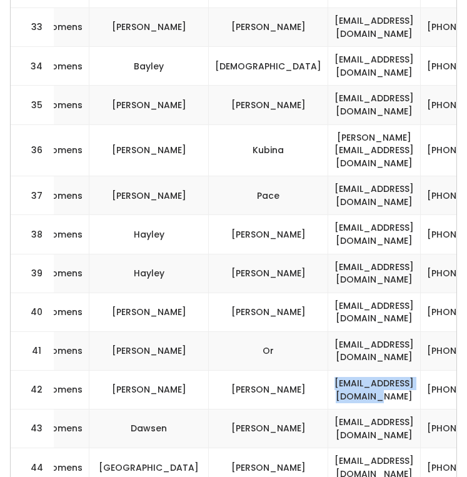
drag, startPoint x: 270, startPoint y: 298, endPoint x: 410, endPoint y: 296, distance: 140.7
click at [410, 371] on td "[EMAIL_ADDRESS][DOMAIN_NAME]" at bounding box center [374, 390] width 93 height 39
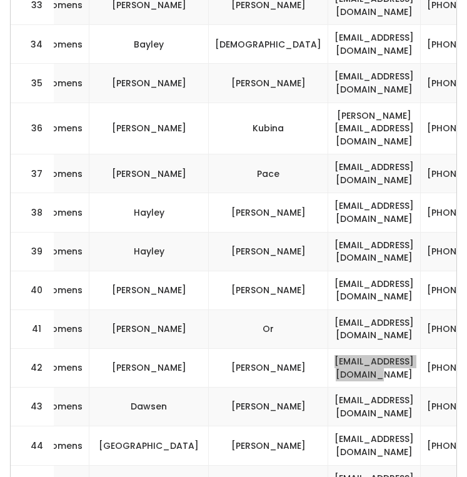
scroll to position [1755, 0]
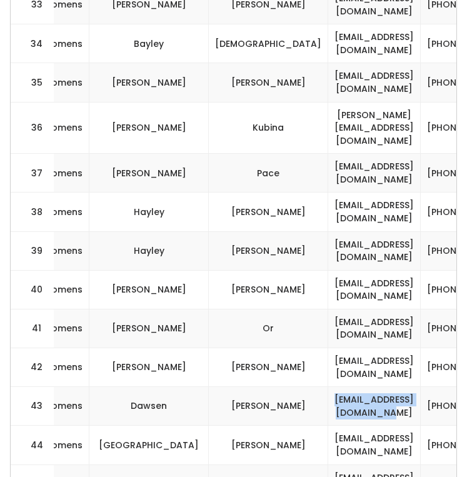
drag, startPoint x: 265, startPoint y: 320, endPoint x: 398, endPoint y: 316, distance: 133.2
click at [400, 387] on td "[EMAIL_ADDRESS][DOMAIN_NAME]" at bounding box center [374, 406] width 93 height 39
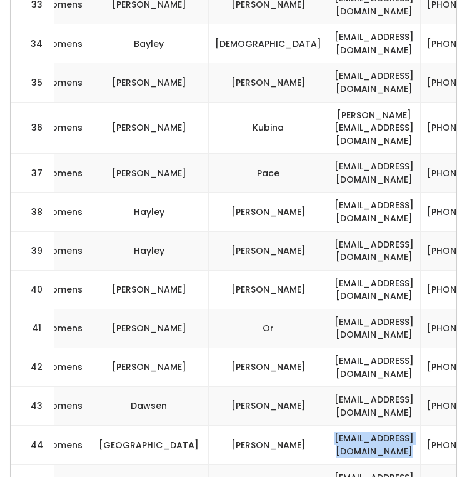
drag, startPoint x: 261, startPoint y: 353, endPoint x: 405, endPoint y: 356, distance: 143.9
click at [405, 426] on td "[EMAIL_ADDRESS][DOMAIN_NAME]" at bounding box center [374, 445] width 93 height 39
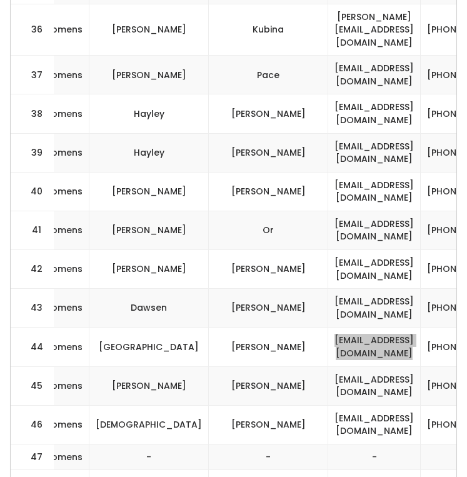
scroll to position [1855, 0]
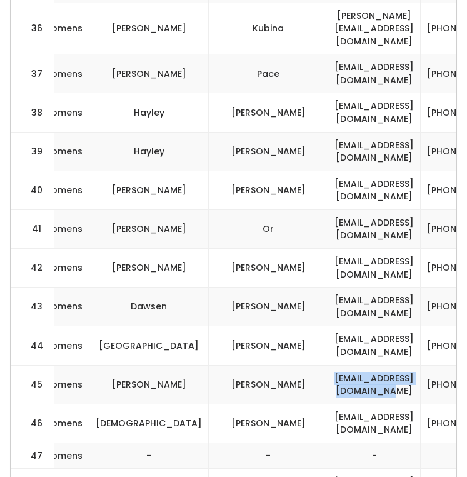
drag, startPoint x: 266, startPoint y: 295, endPoint x: 402, endPoint y: 298, distance: 135.7
click at [402, 365] on td "[EMAIL_ADDRESS][DOMAIN_NAME]" at bounding box center [374, 384] width 93 height 39
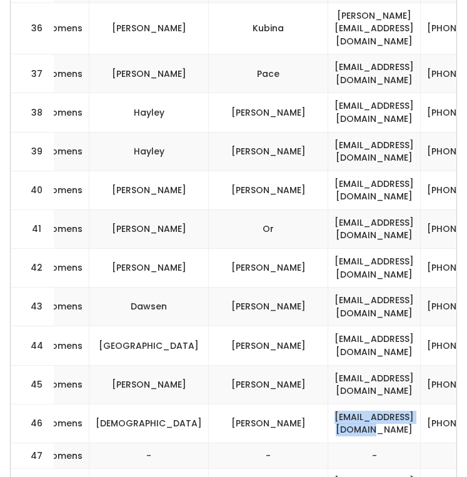
drag, startPoint x: 271, startPoint y: 328, endPoint x: 407, endPoint y: 333, distance: 135.8
click at [407, 404] on td "[EMAIL_ADDRESS][DOMAIN_NAME]" at bounding box center [374, 423] width 93 height 39
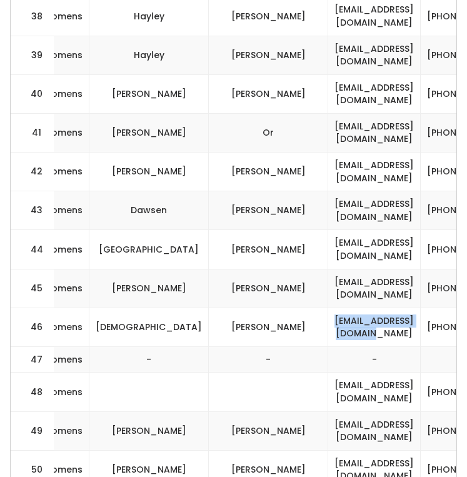
scroll to position [1962, 0]
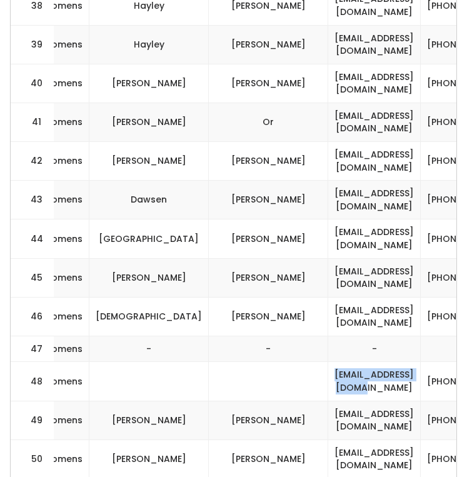
drag, startPoint x: 391, startPoint y: 297, endPoint x: 277, endPoint y: 285, distance: 114.4
click at [328, 362] on td "[EMAIL_ADDRESS][DOMAIN_NAME]" at bounding box center [374, 381] width 93 height 39
drag, startPoint x: 412, startPoint y: 331, endPoint x: 249, endPoint y: 336, distance: 162.7
click at [249, 401] on tr "49 womens Lindsay Christensen lindsaychristensen28@gmail.com (801) 850-8861 lin…" at bounding box center [152, 420] width 1054 height 39
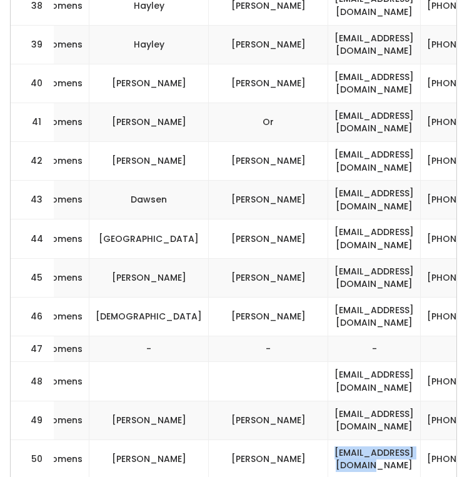
drag, startPoint x: 270, startPoint y: 374, endPoint x: 402, endPoint y: 367, distance: 132.1
click at [402, 440] on td "[EMAIL_ADDRESS][DOMAIN_NAME]" at bounding box center [374, 459] width 93 height 39
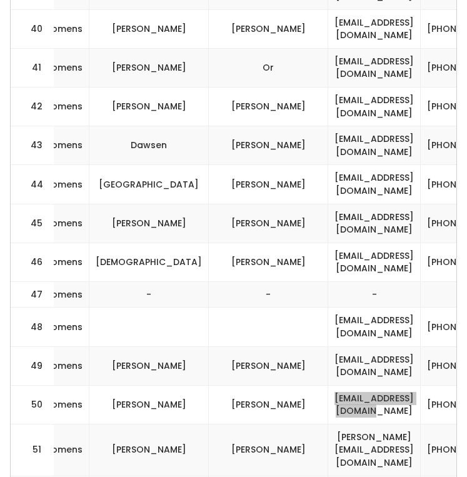
scroll to position [2034, 0]
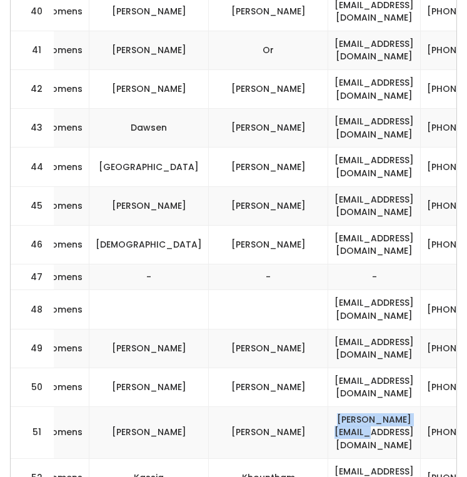
drag, startPoint x: 390, startPoint y: 338, endPoint x: 275, endPoint y: 338, distance: 115.7
click at [328, 407] on td "[PERSON_NAME][EMAIL_ADDRESS][DOMAIN_NAME]" at bounding box center [374, 433] width 93 height 52
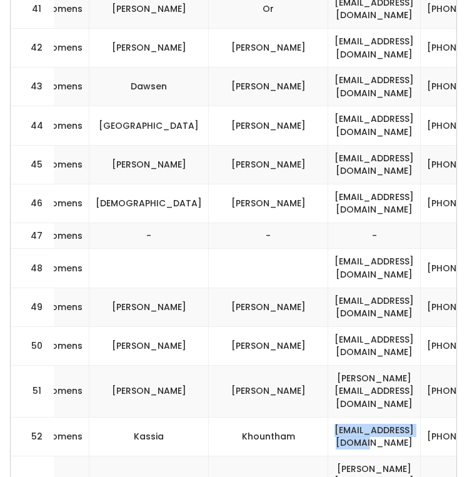
drag, startPoint x: 269, startPoint y: 335, endPoint x: 403, endPoint y: 335, distance: 134.5
click at [403, 417] on td "[EMAIL_ADDRESS][DOMAIN_NAME]" at bounding box center [374, 436] width 93 height 39
drag, startPoint x: 401, startPoint y: 376, endPoint x: 270, endPoint y: 371, distance: 131.4
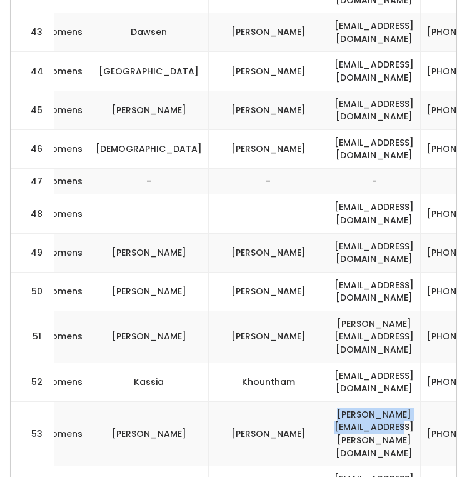
scroll to position [2132, 0]
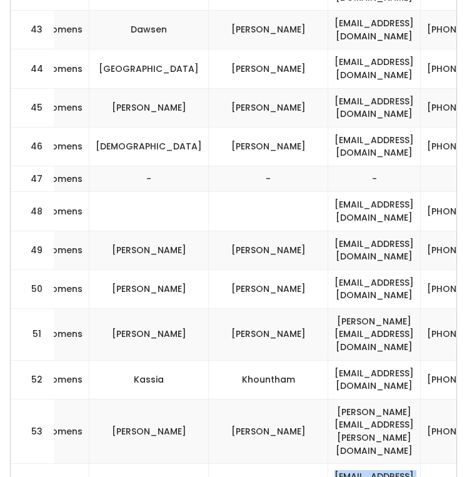
drag, startPoint x: 408, startPoint y: 356, endPoint x: 273, endPoint y: 352, distance: 135.2
click at [328, 464] on td "[EMAIL_ADDRESS][DOMAIN_NAME]" at bounding box center [374, 483] width 93 height 39
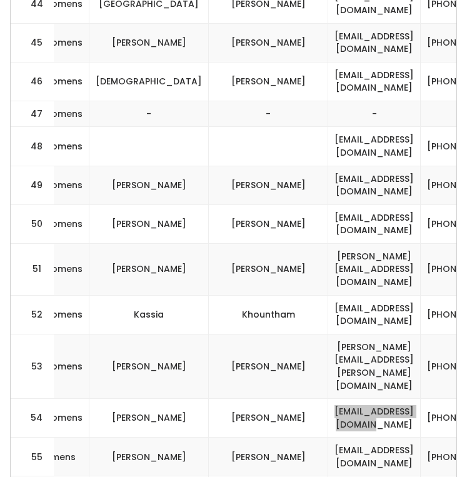
scroll to position [2210, 0]
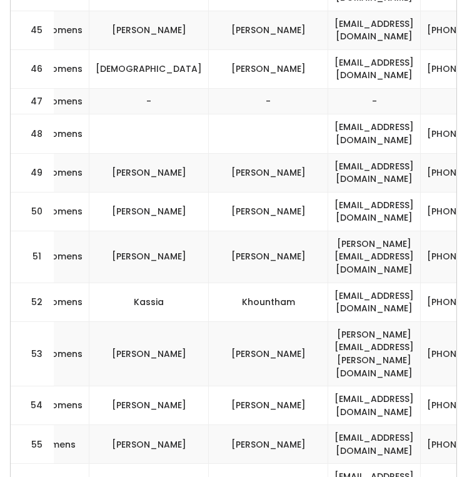
click at [393, 425] on td "[EMAIL_ADDRESS][DOMAIN_NAME]" at bounding box center [374, 444] width 93 height 39
drag, startPoint x: 403, startPoint y: 317, endPoint x: 253, endPoint y: 320, distance: 149.5
click at [328, 425] on td "[EMAIL_ADDRESS][DOMAIN_NAME]" at bounding box center [374, 444] width 93 height 39
drag, startPoint x: 399, startPoint y: 358, endPoint x: 275, endPoint y: 348, distance: 124.2
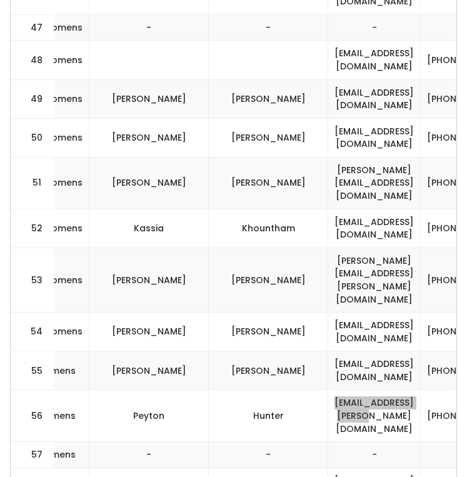
scroll to position [2295, 0]
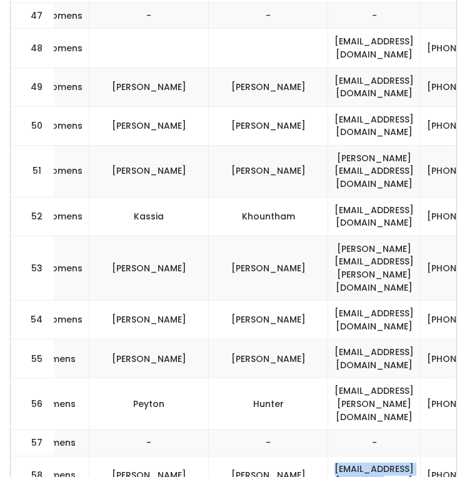
drag, startPoint x: 405, startPoint y: 333, endPoint x: 266, endPoint y: 335, distance: 138.2
click at [328, 456] on td "[EMAIL_ADDRESS][DOMAIN_NAME]" at bounding box center [374, 475] width 93 height 39
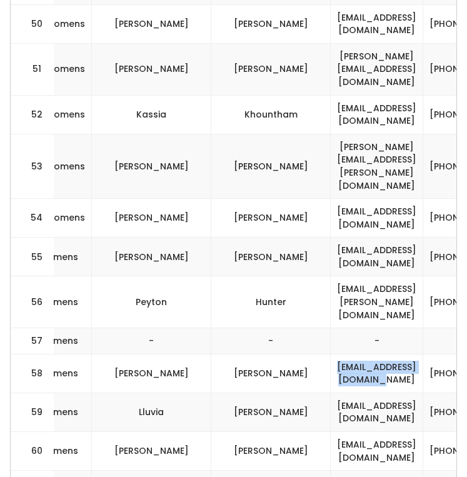
scroll to position [2399, 0]
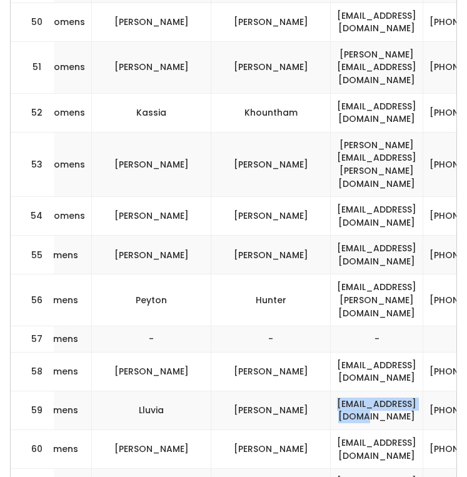
drag, startPoint x: 401, startPoint y: 265, endPoint x: 273, endPoint y: 263, distance: 128.2
click at [331, 391] on td "[EMAIL_ADDRESS][DOMAIN_NAME]" at bounding box center [377, 410] width 93 height 39
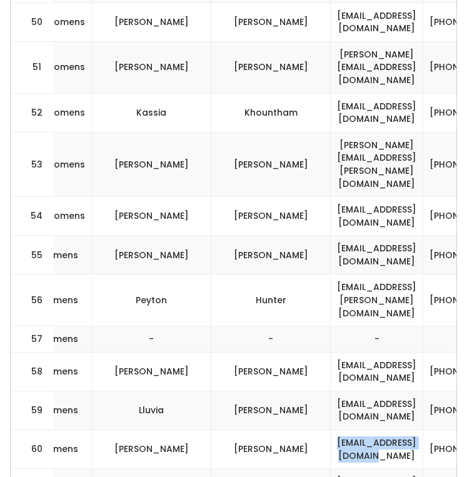
drag, startPoint x: 408, startPoint y: 309, endPoint x: 270, endPoint y: 307, distance: 138.2
click at [331, 430] on td "[EMAIL_ADDRESS][DOMAIN_NAME]" at bounding box center [377, 449] width 93 height 39
drag, startPoint x: 405, startPoint y: 343, endPoint x: 261, endPoint y: 345, distance: 144.5
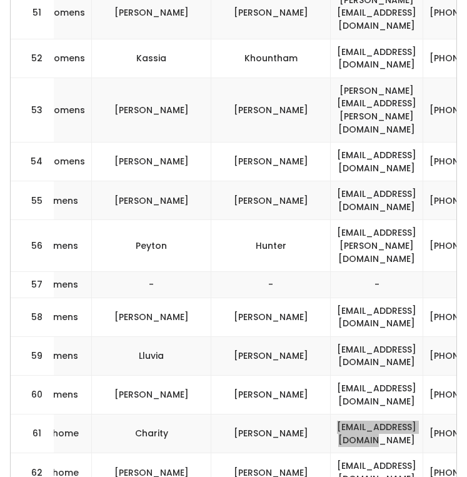
scroll to position [2463, 0]
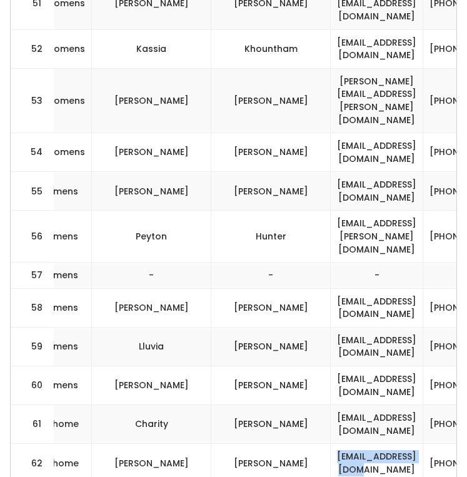
drag, startPoint x: 375, startPoint y: 320, endPoint x: 270, endPoint y: 320, distance: 104.4
click at [331, 444] on td "[EMAIL_ADDRESS][DOMAIN_NAME]" at bounding box center [377, 463] width 93 height 39
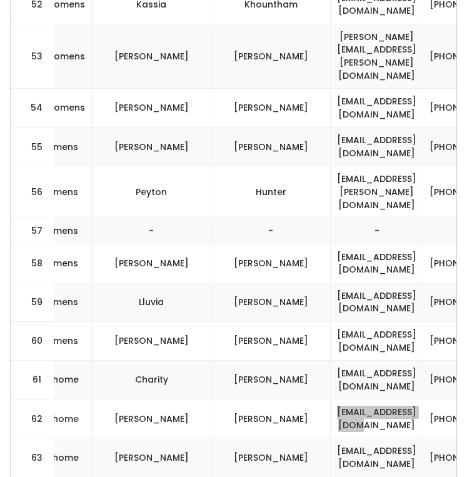
scroll to position [2519, 0]
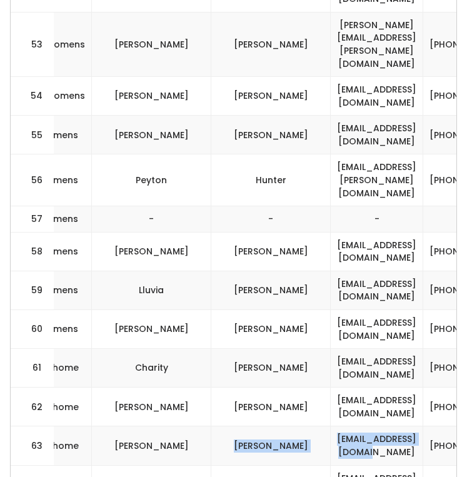
drag, startPoint x: 402, startPoint y: 301, endPoint x: 253, endPoint y: 296, distance: 148.9
click at [253, 427] on tr "63 home Rolando Juarez rolandohj95@gmail.com (281) 412-9416 rolandorolo" at bounding box center [154, 446] width 1054 height 39
click at [251, 427] on td "[PERSON_NAME]" at bounding box center [270, 446] width 119 height 39
drag, startPoint x: 393, startPoint y: 308, endPoint x: 275, endPoint y: 306, distance: 118.8
click at [331, 427] on td "[EMAIL_ADDRESS][DOMAIN_NAME]" at bounding box center [377, 446] width 93 height 39
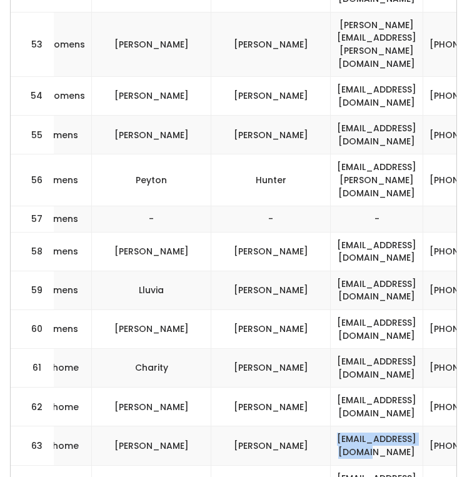
scroll to position [2537, 0]
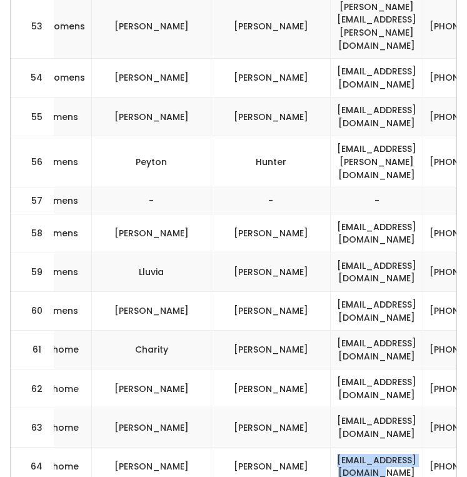
drag, startPoint x: 396, startPoint y: 324, endPoint x: 271, endPoint y: 319, distance: 125.2
click at [331, 447] on td "[EMAIL_ADDRESS][DOMAIN_NAME]" at bounding box center [377, 466] width 93 height 39
drag, startPoint x: 260, startPoint y: 363, endPoint x: 412, endPoint y: 371, distance: 151.5
